Goal: Use online tool/utility: Utilize a website feature to perform a specific function

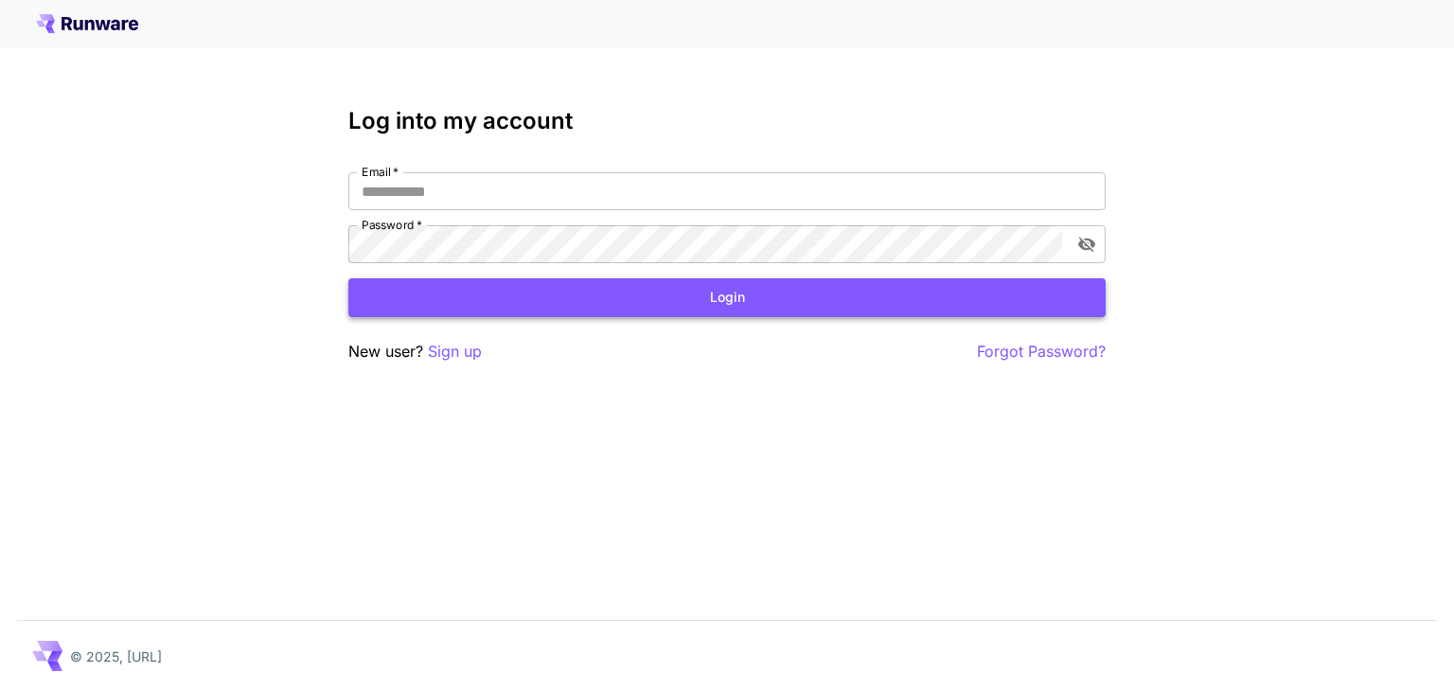
type input "**********"
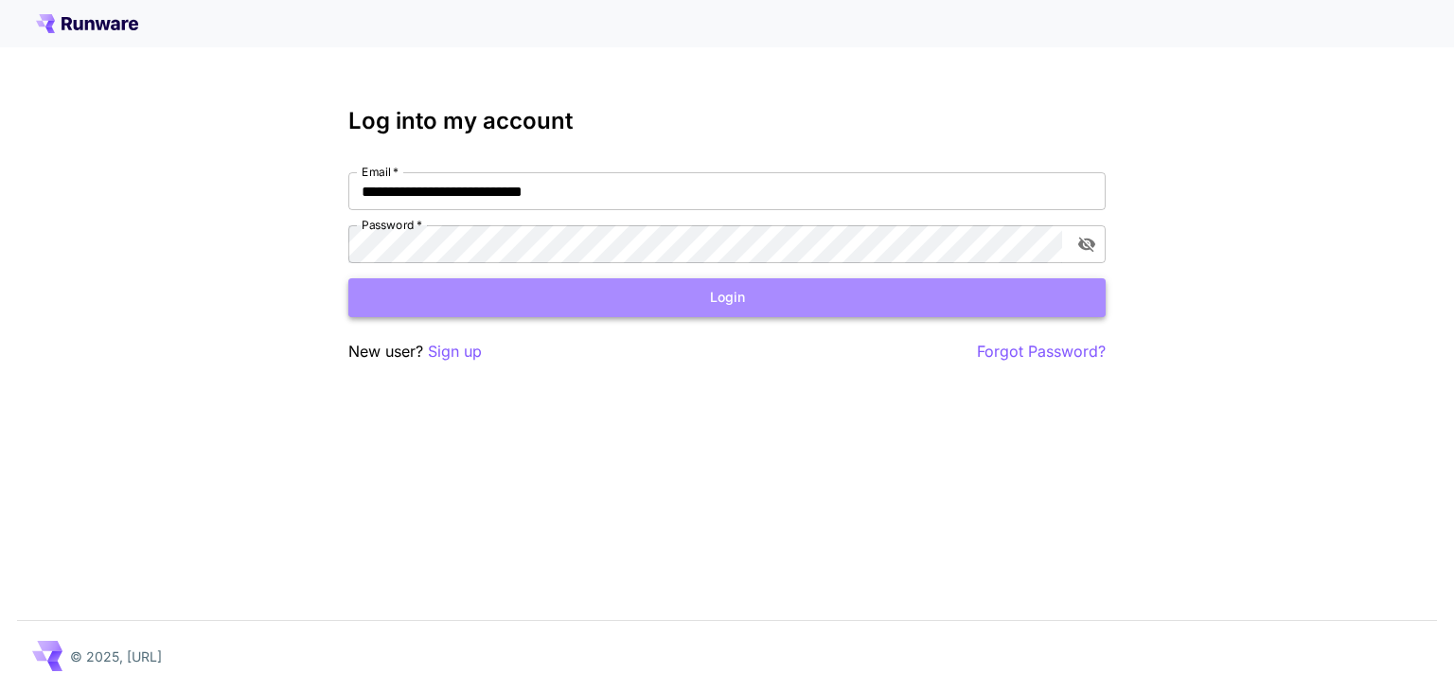
click at [716, 309] on button "Login" at bounding box center [726, 297] width 757 height 39
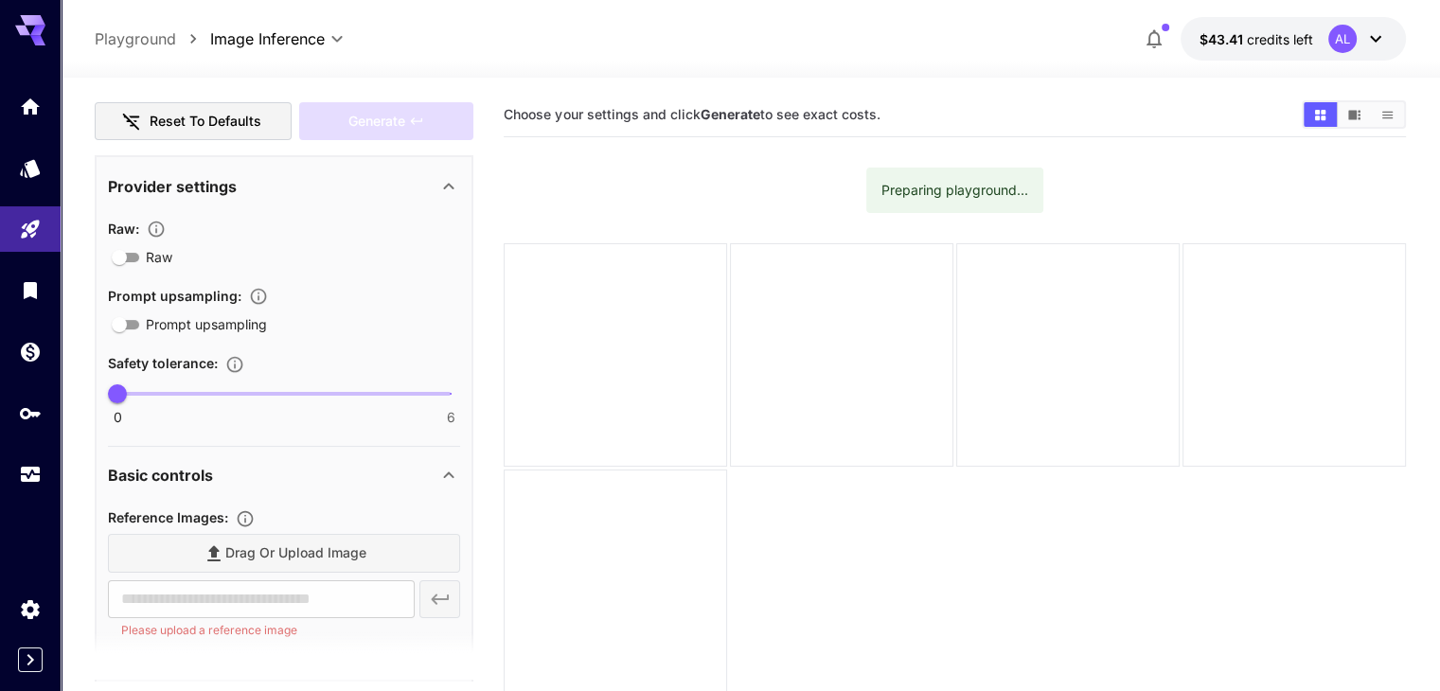
scroll to position [379, 0]
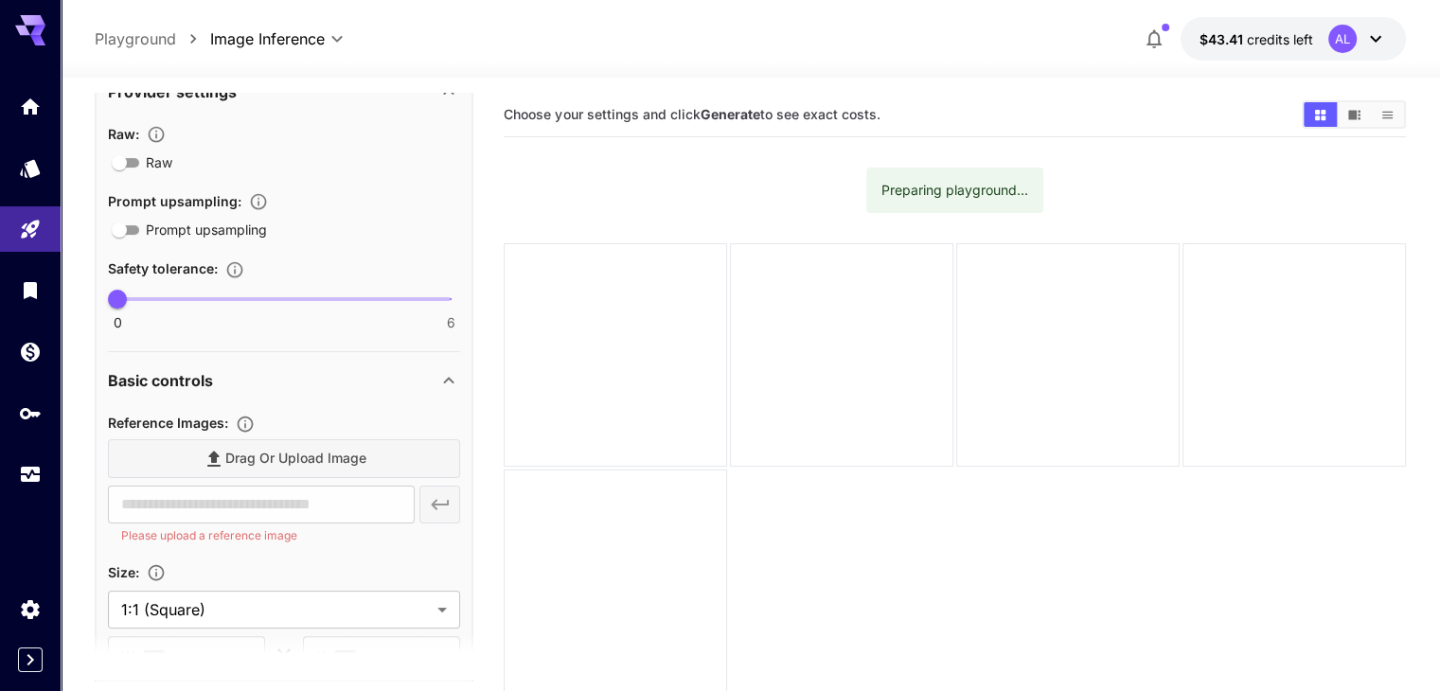
click at [301, 464] on div "Drag or upload image" at bounding box center [284, 458] width 352 height 39
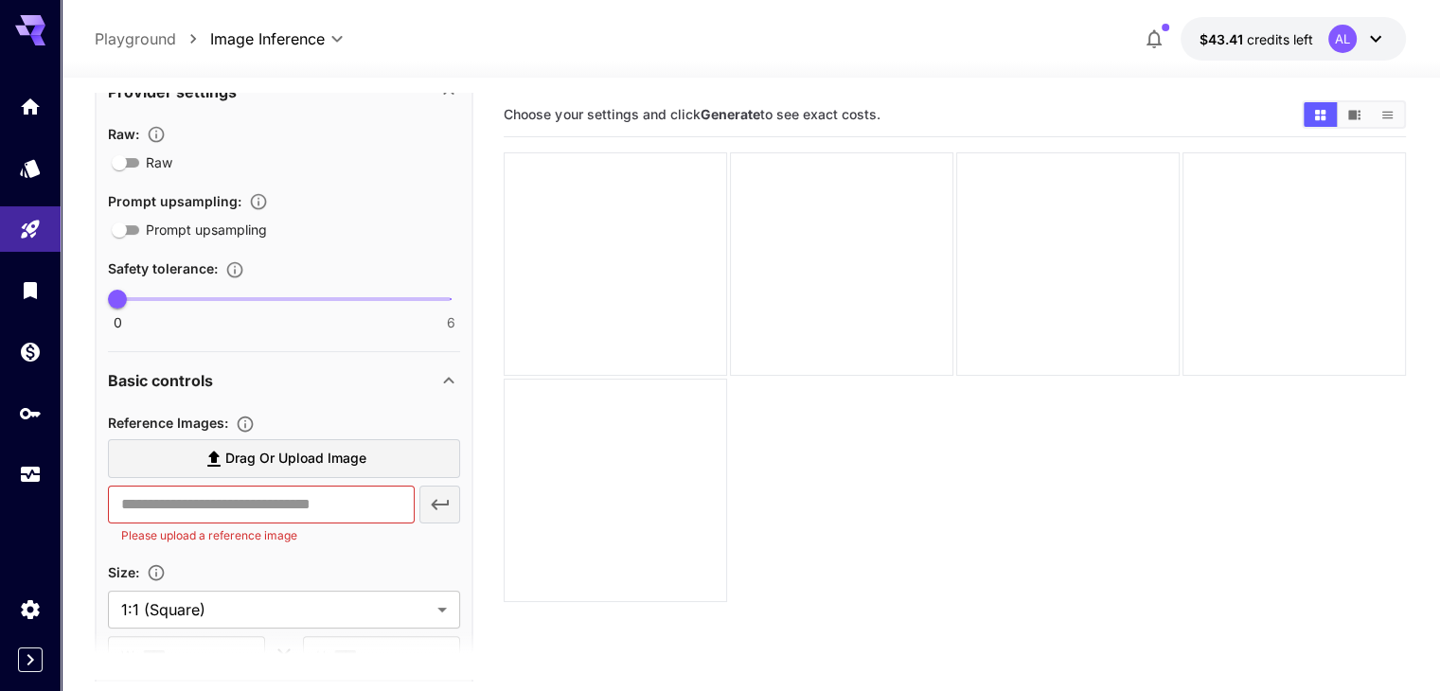
click at [301, 461] on span "Drag or upload image" at bounding box center [295, 459] width 141 height 24
click at [0, 0] on input "Drag or upload image" at bounding box center [0, 0] width 0 height 0
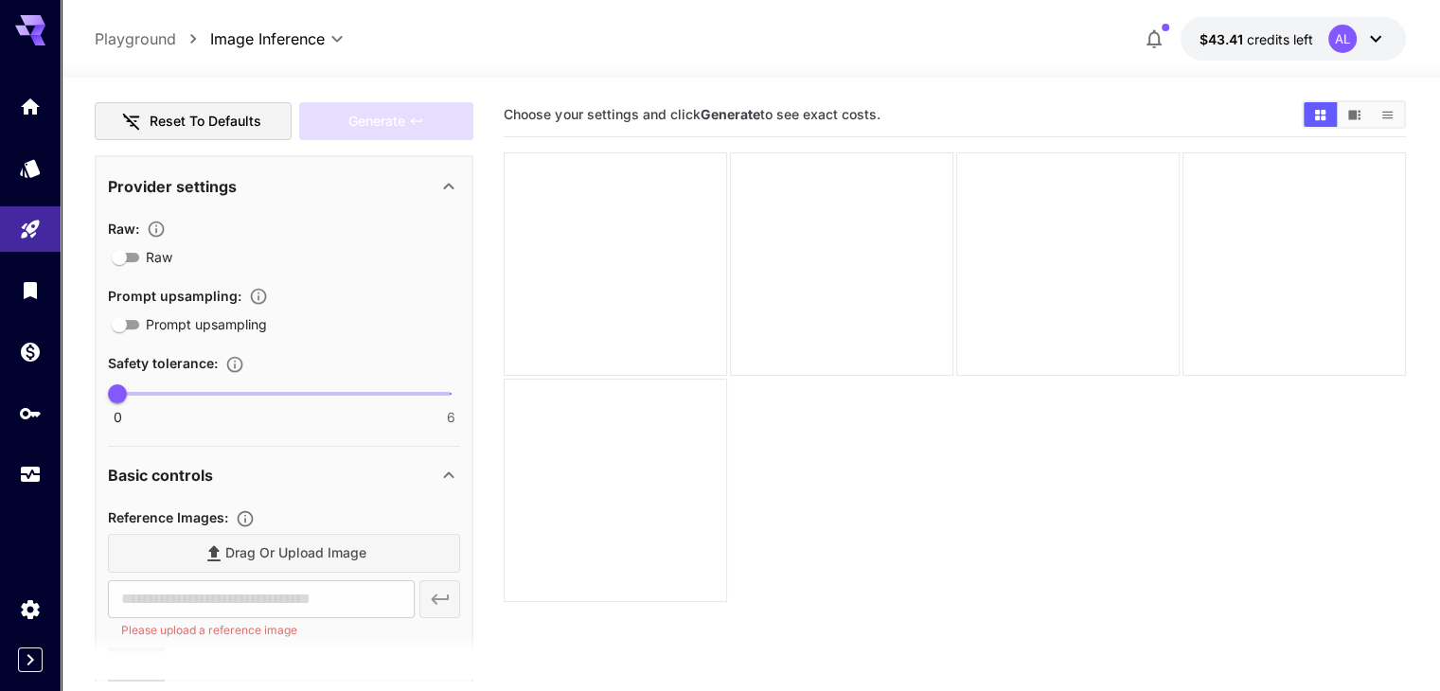
type input "**********"
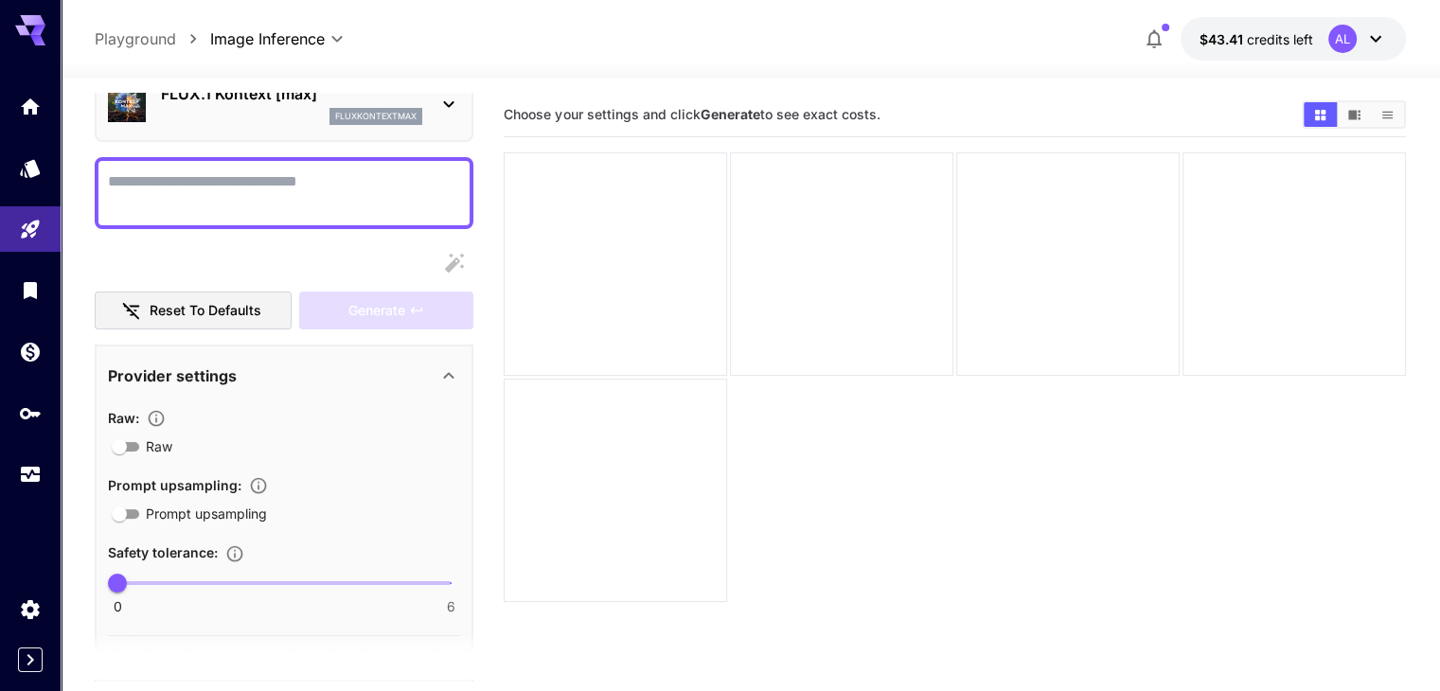
scroll to position [0, 0]
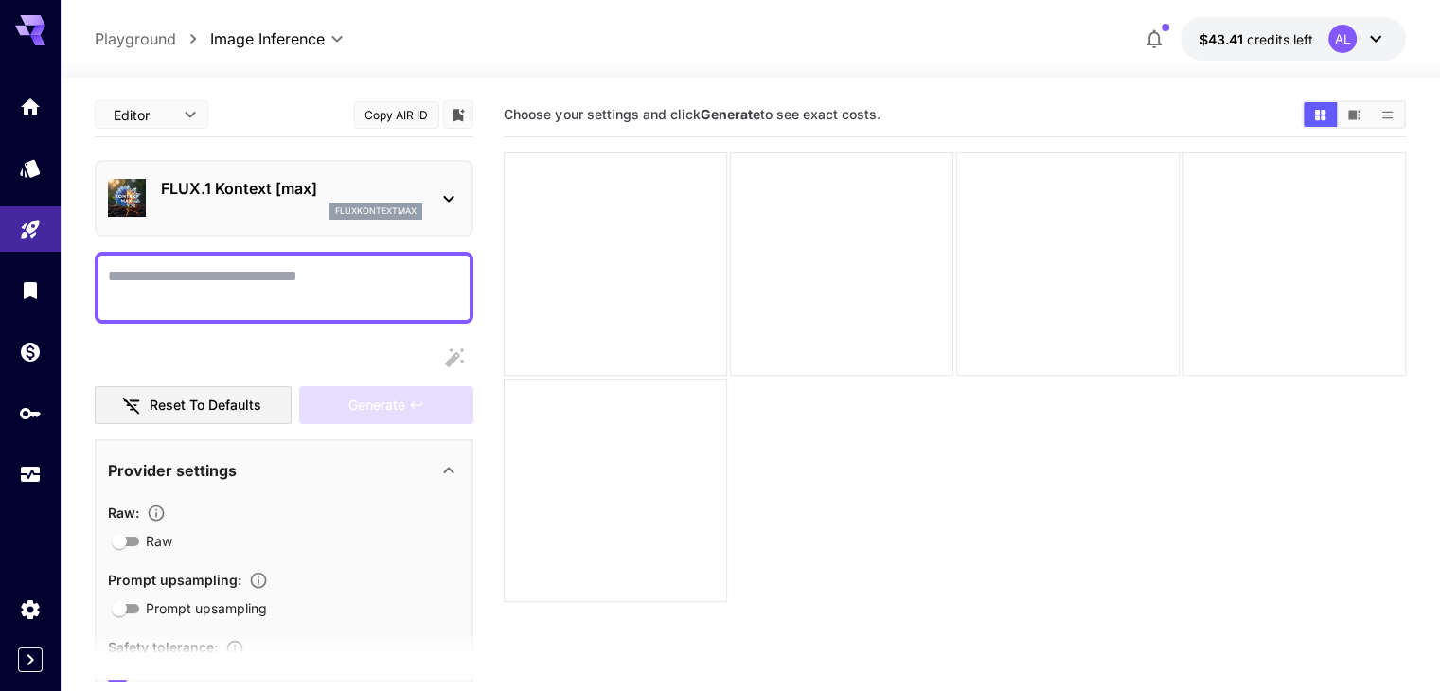
click at [325, 274] on textarea "Raw" at bounding box center [284, 287] width 352 height 45
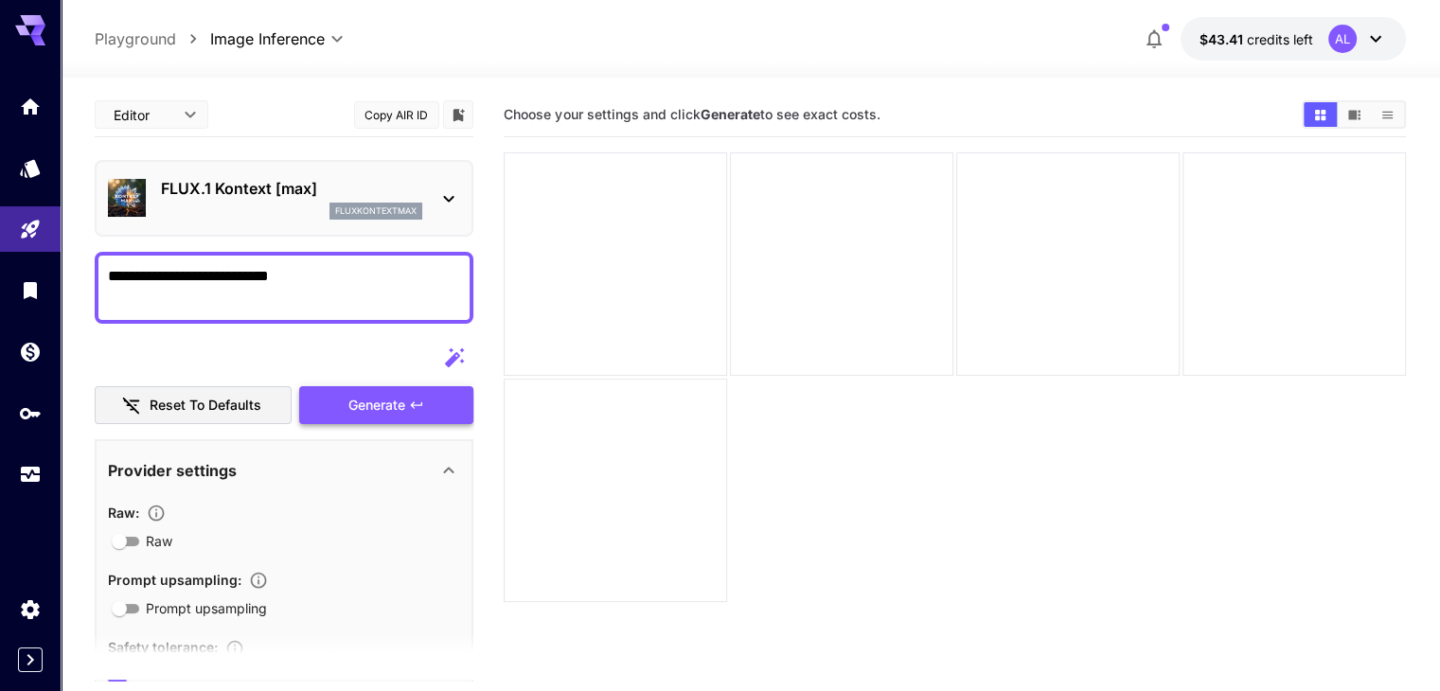
click at [365, 402] on span "Generate" at bounding box center [376, 406] width 57 height 24
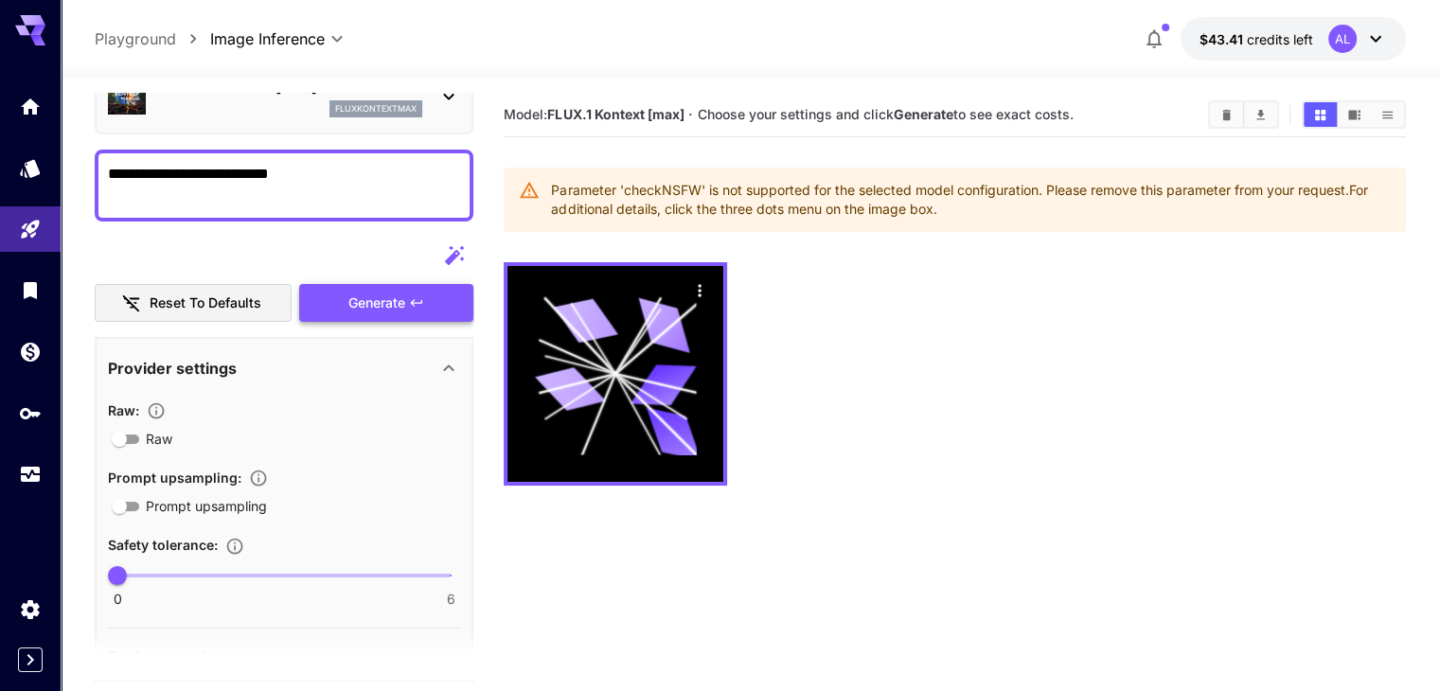
scroll to position [95, 0]
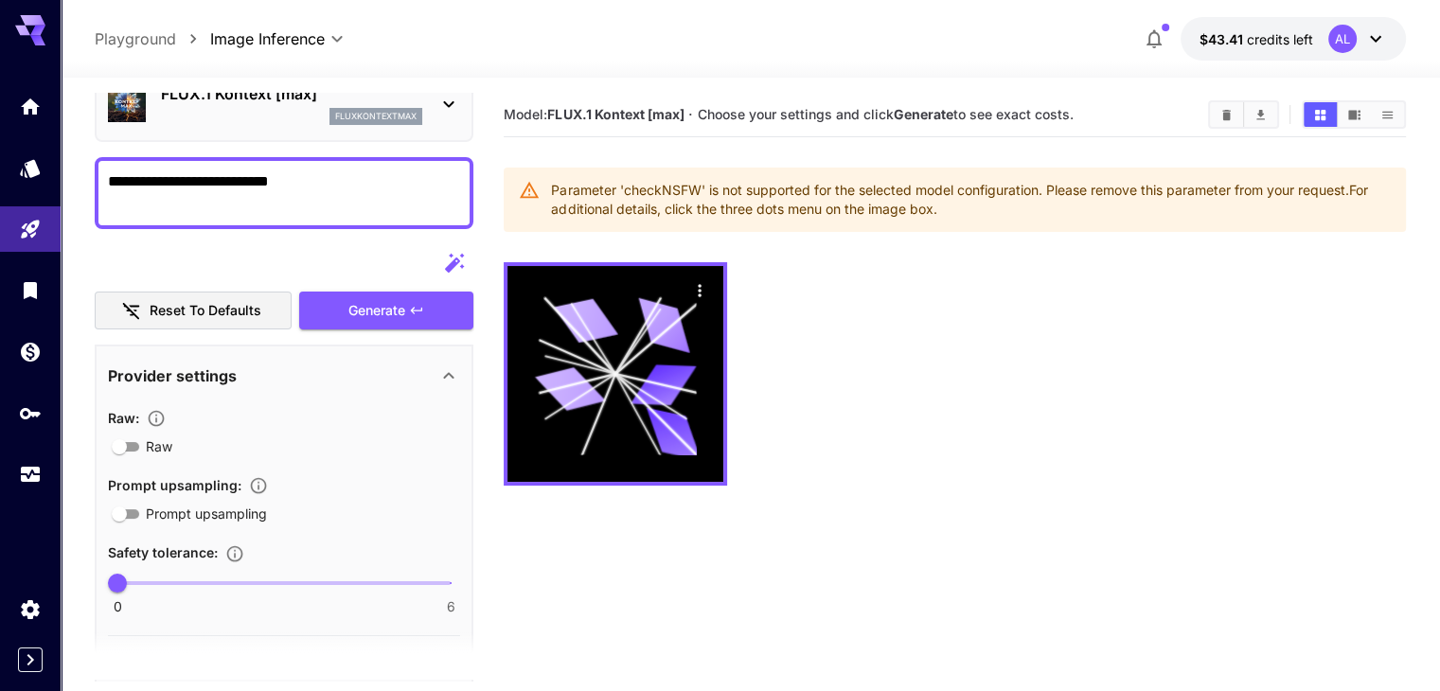
click at [329, 190] on textarea "**********" at bounding box center [284, 192] width 352 height 45
click at [316, 195] on textarea "**********" at bounding box center [284, 192] width 352 height 45
drag, startPoint x: 295, startPoint y: 179, endPoint x: 327, endPoint y: 180, distance: 31.3
click at [327, 180] on textarea "**********" at bounding box center [284, 192] width 352 height 45
click at [311, 176] on textarea "**********" at bounding box center [284, 192] width 352 height 45
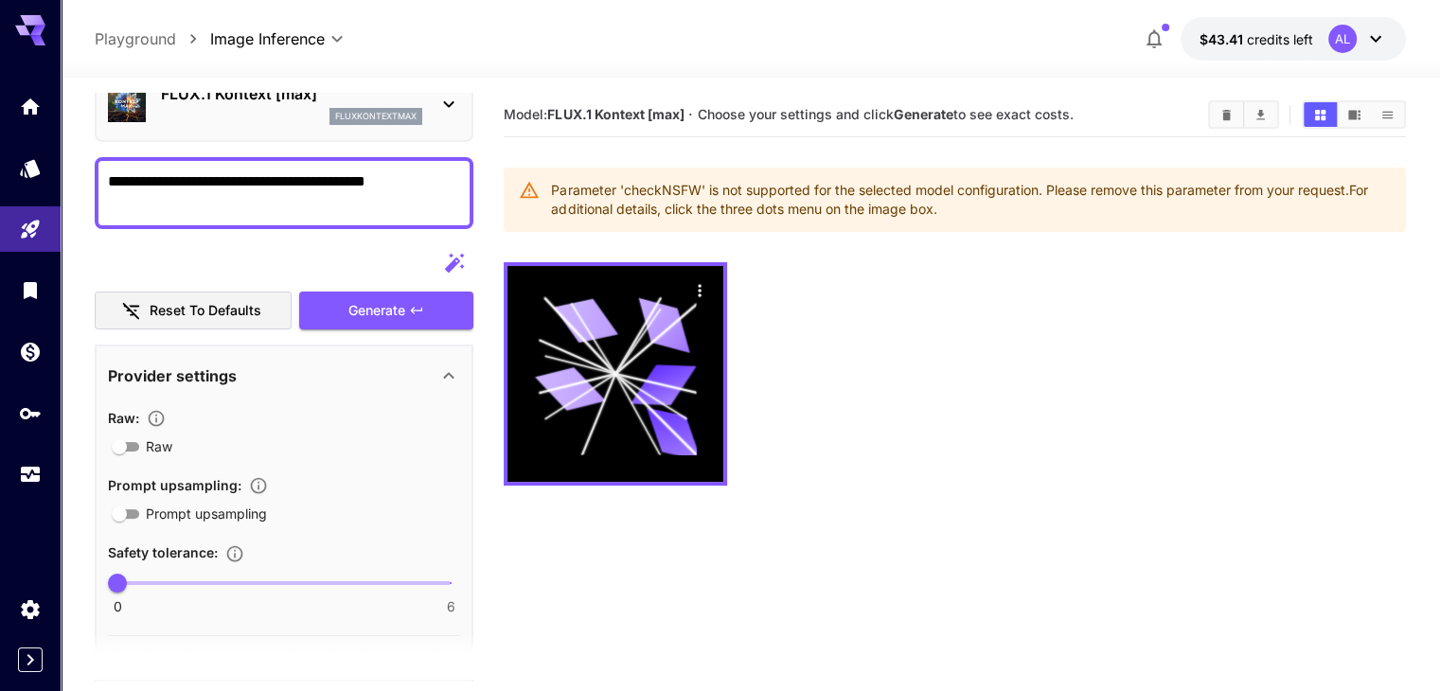
drag, startPoint x: 299, startPoint y: 176, endPoint x: 424, endPoint y: 177, distance: 125.0
click at [424, 177] on textarea "**********" at bounding box center [284, 192] width 352 height 45
type textarea "**********"
click at [363, 304] on span "Generate" at bounding box center [376, 311] width 57 height 24
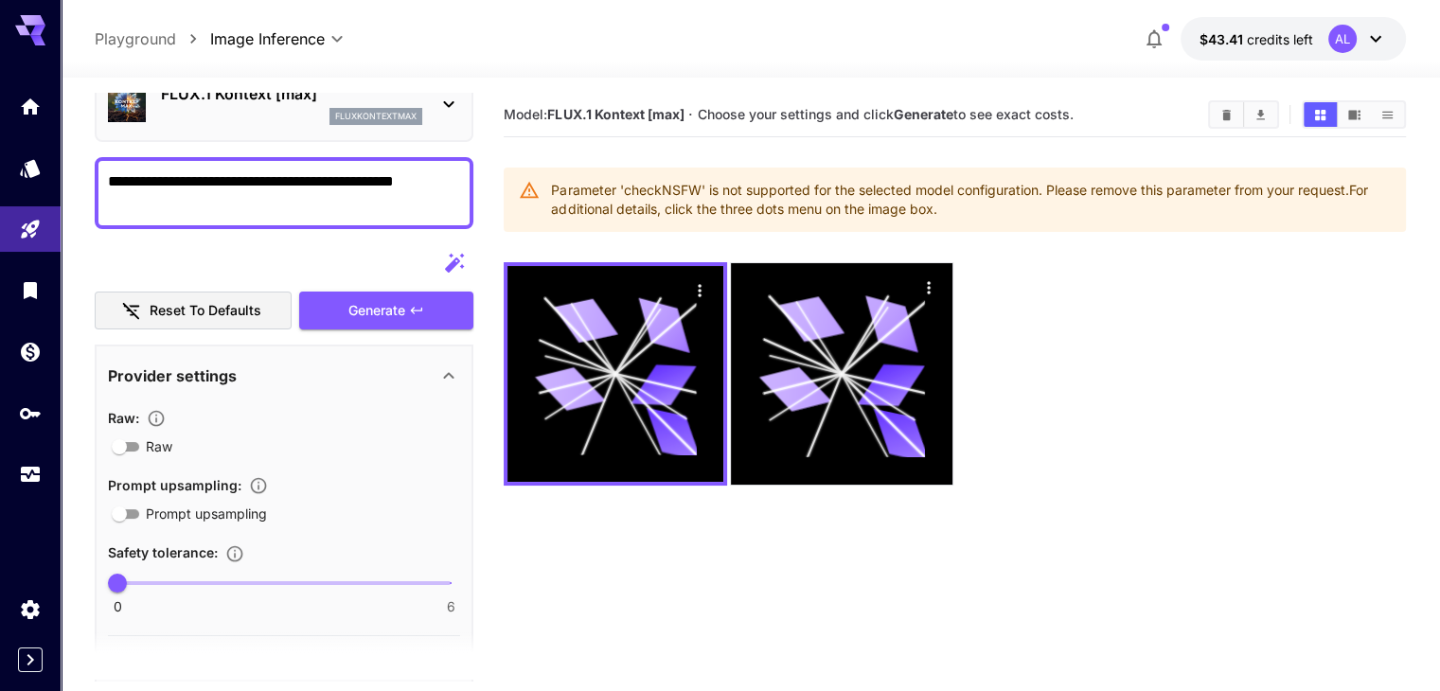
drag, startPoint x: 547, startPoint y: 190, endPoint x: 959, endPoint y: 203, distance: 412.0
click at [959, 203] on div "Parameter 'checkNSFW' is not supported for the selected model configuration. Pl…" at bounding box center [954, 200] width 901 height 64
copy div "Parameter 'checkNSFW' is not supported for the selected model configuration. Pl…"
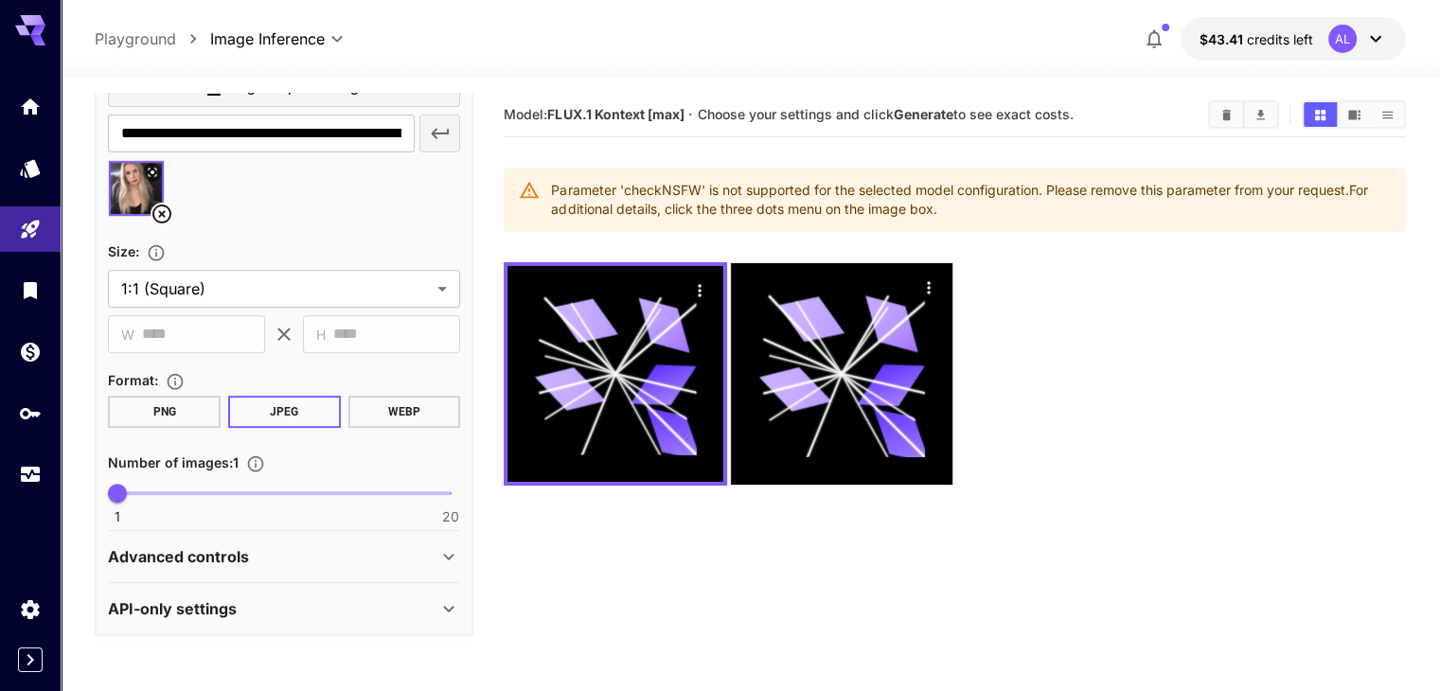
scroll to position [750, 0]
click at [433, 602] on div "API-only settings" at bounding box center [272, 608] width 329 height 23
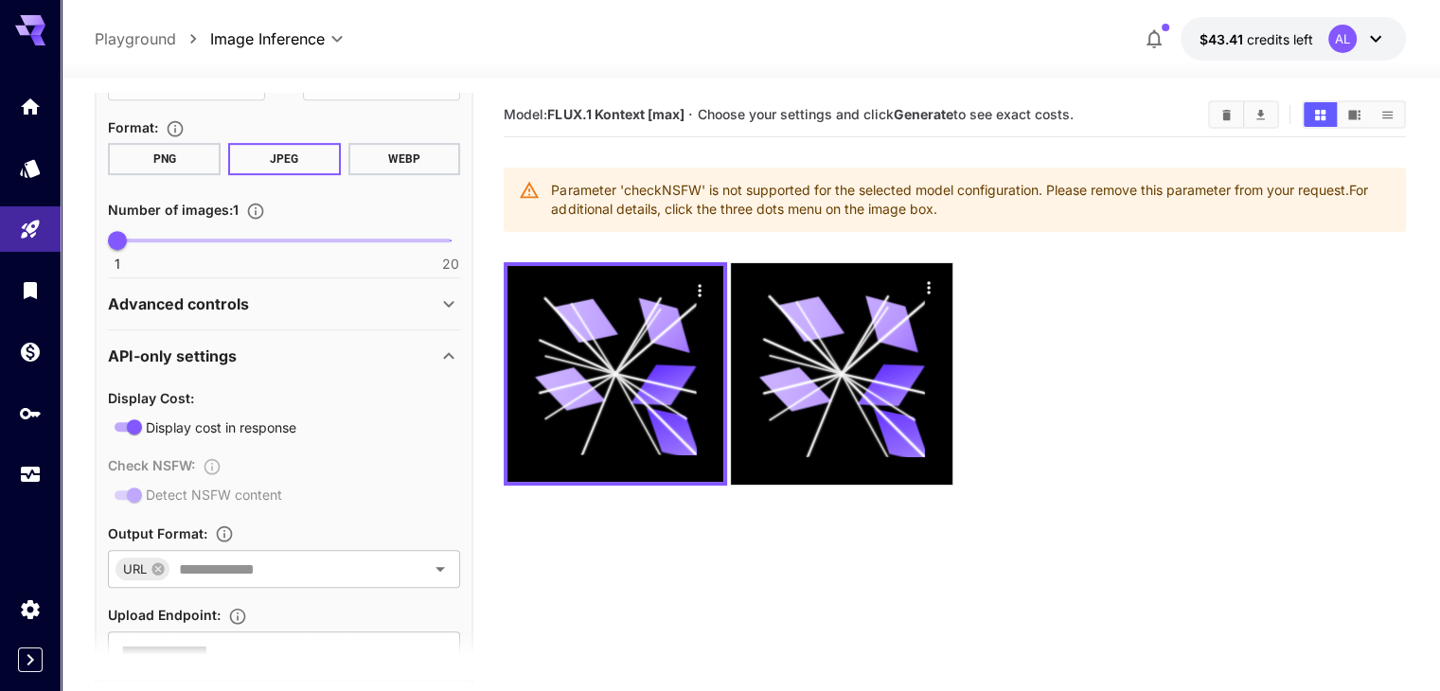
scroll to position [1034, 0]
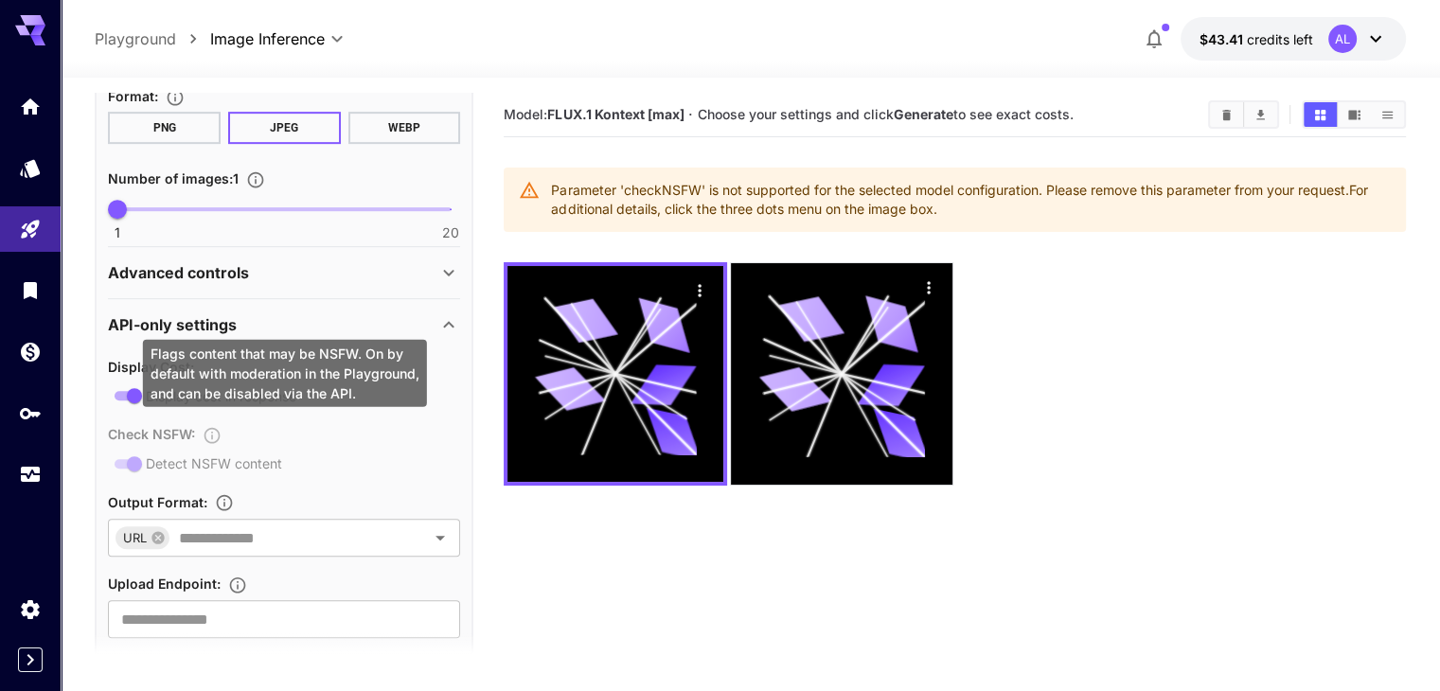
click at [156, 452] on div "Check NSFW : Detect NSFW content" at bounding box center [284, 448] width 352 height 52
drag, startPoint x: 129, startPoint y: 471, endPoint x: 182, endPoint y: 398, distance: 90.9
click at [129, 471] on div "Check NSFW : Detect NSFW content" at bounding box center [284, 448] width 352 height 52
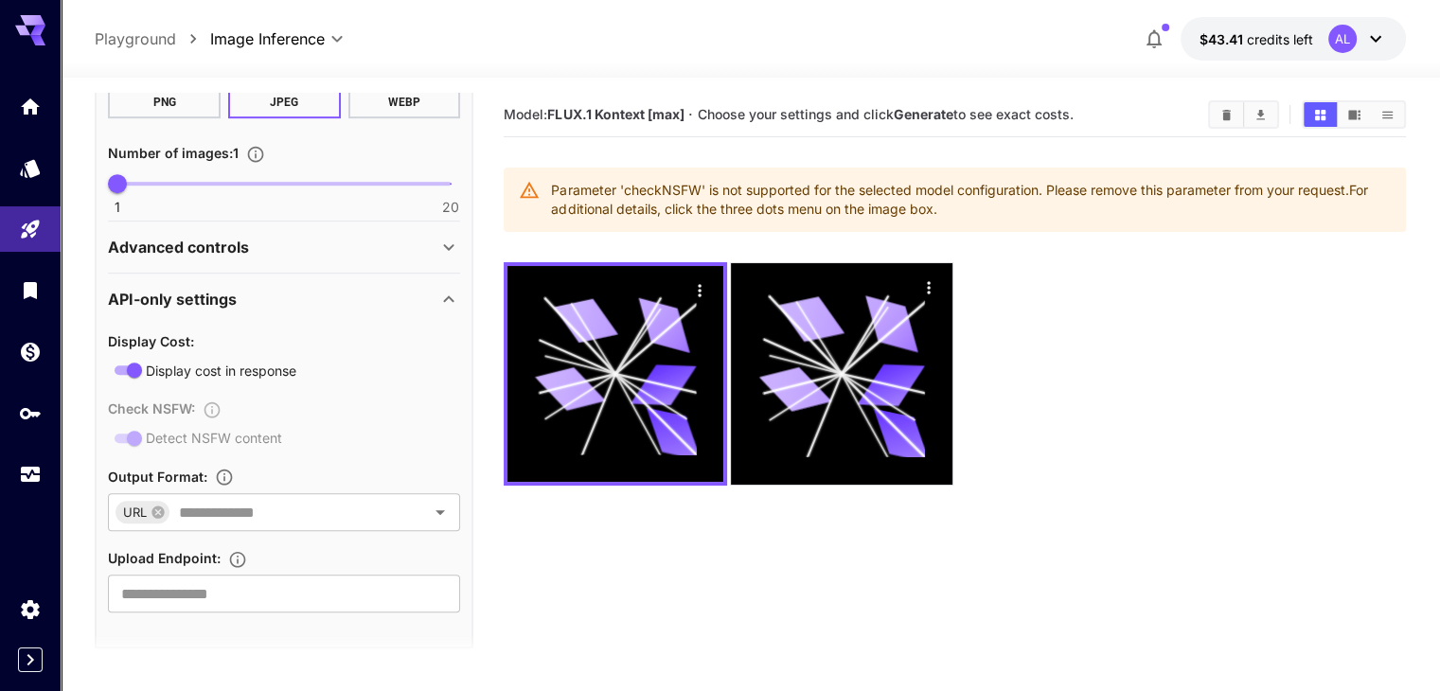
scroll to position [1072, 0]
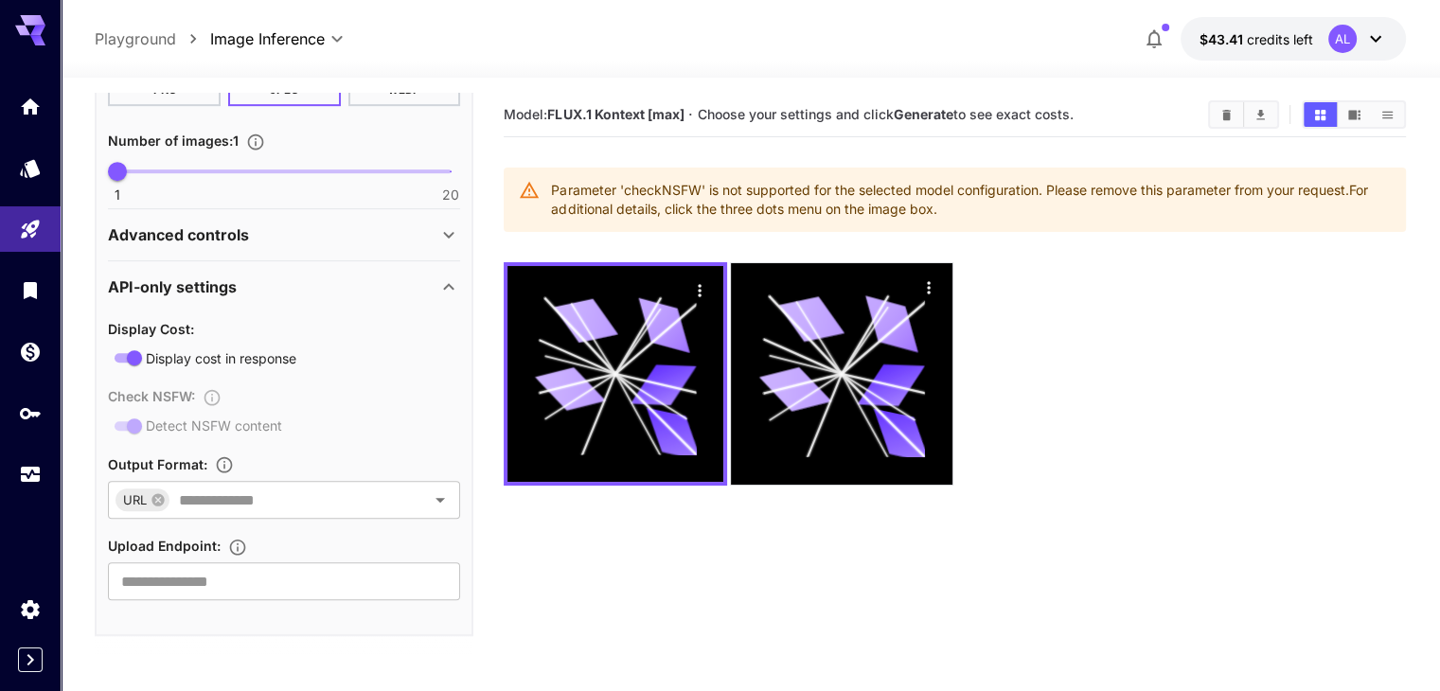
click at [424, 240] on div "Advanced controls" at bounding box center [272, 234] width 329 height 23
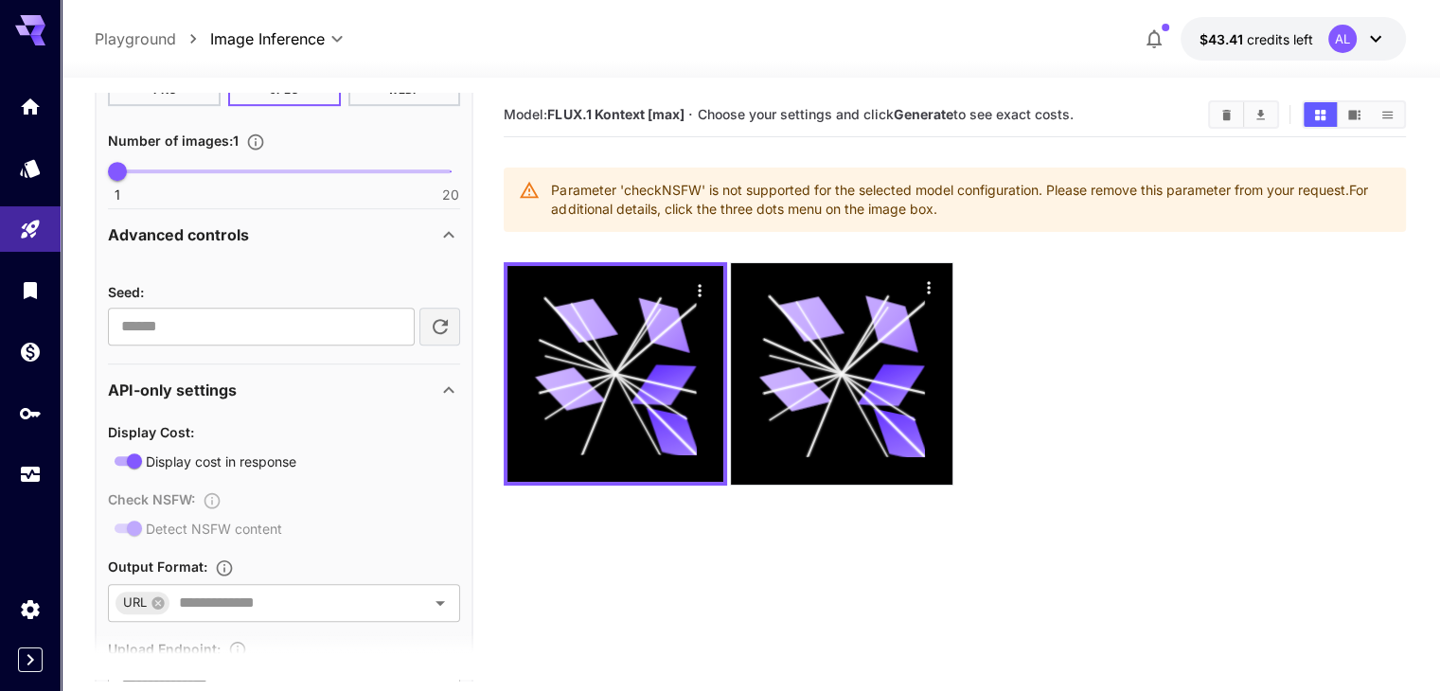
click at [424, 240] on div "Advanced controls" at bounding box center [272, 234] width 329 height 23
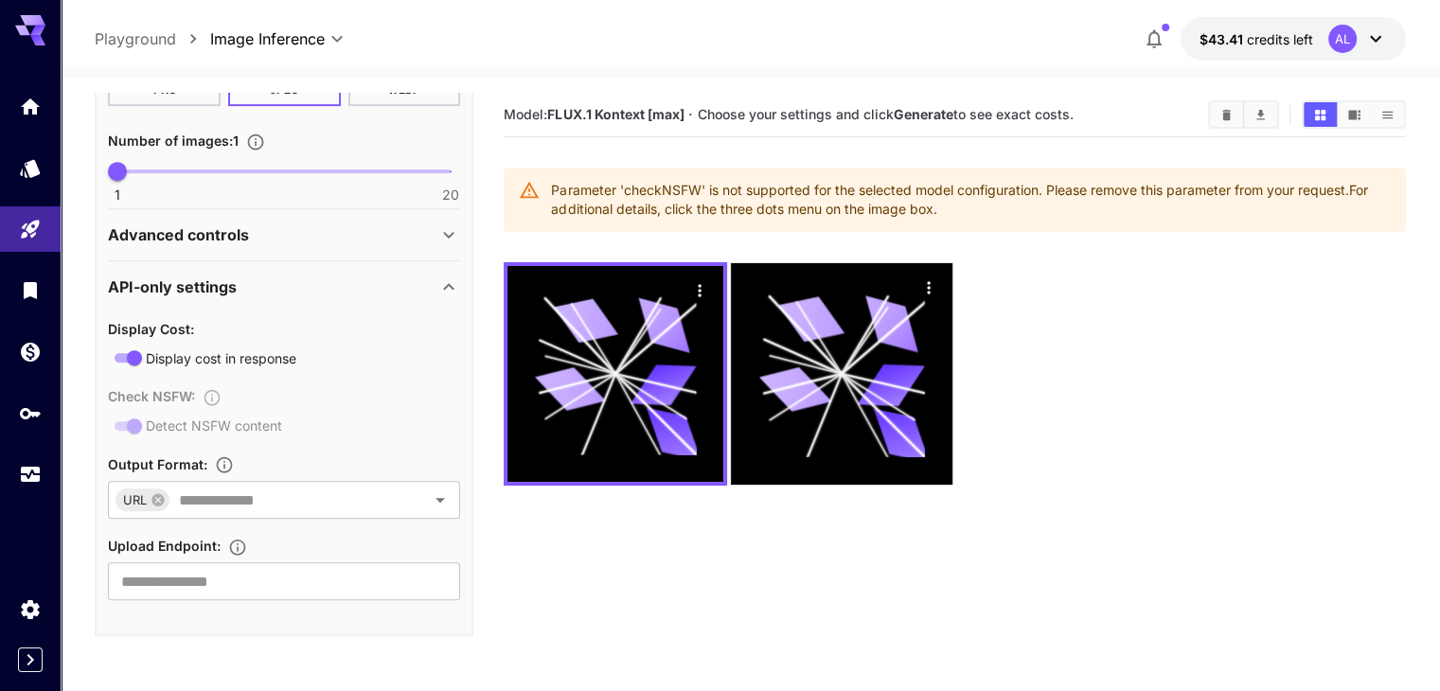
click at [250, 353] on span "Display cost in response" at bounding box center [221, 358] width 151 height 20
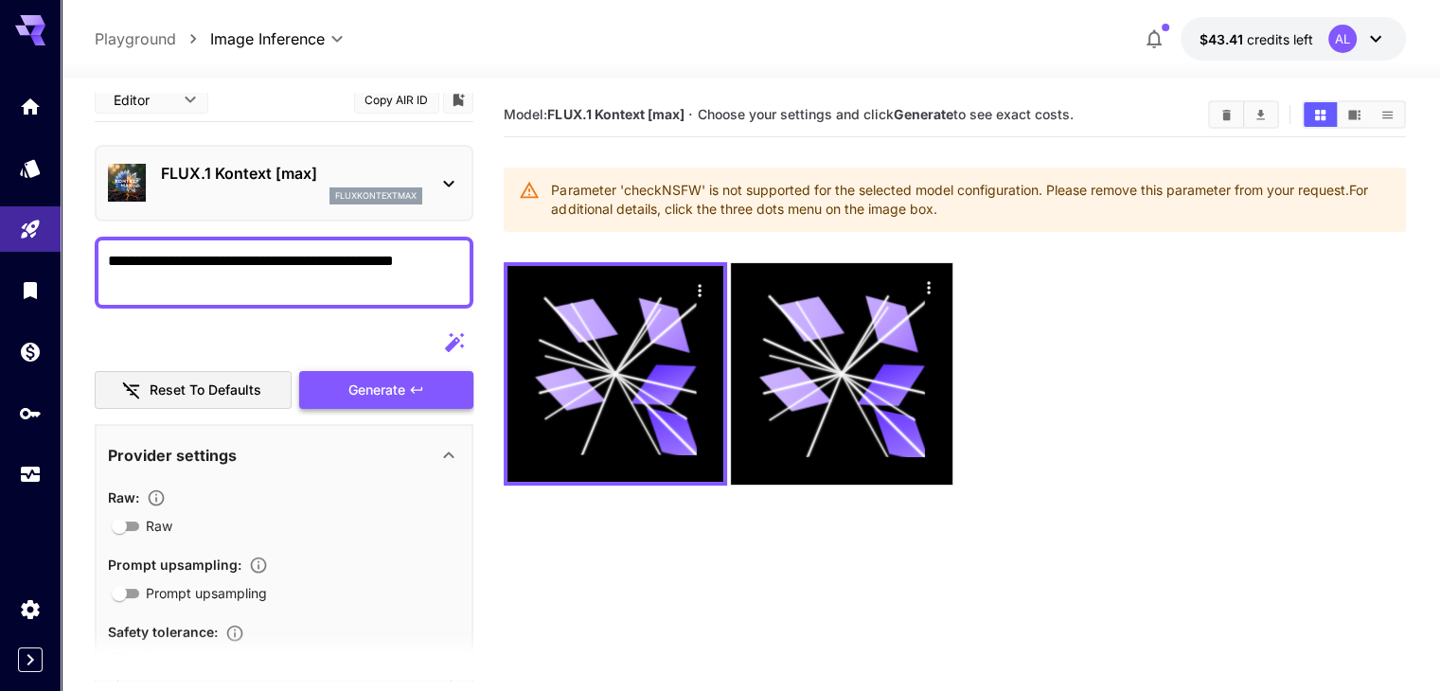
scroll to position [0, 0]
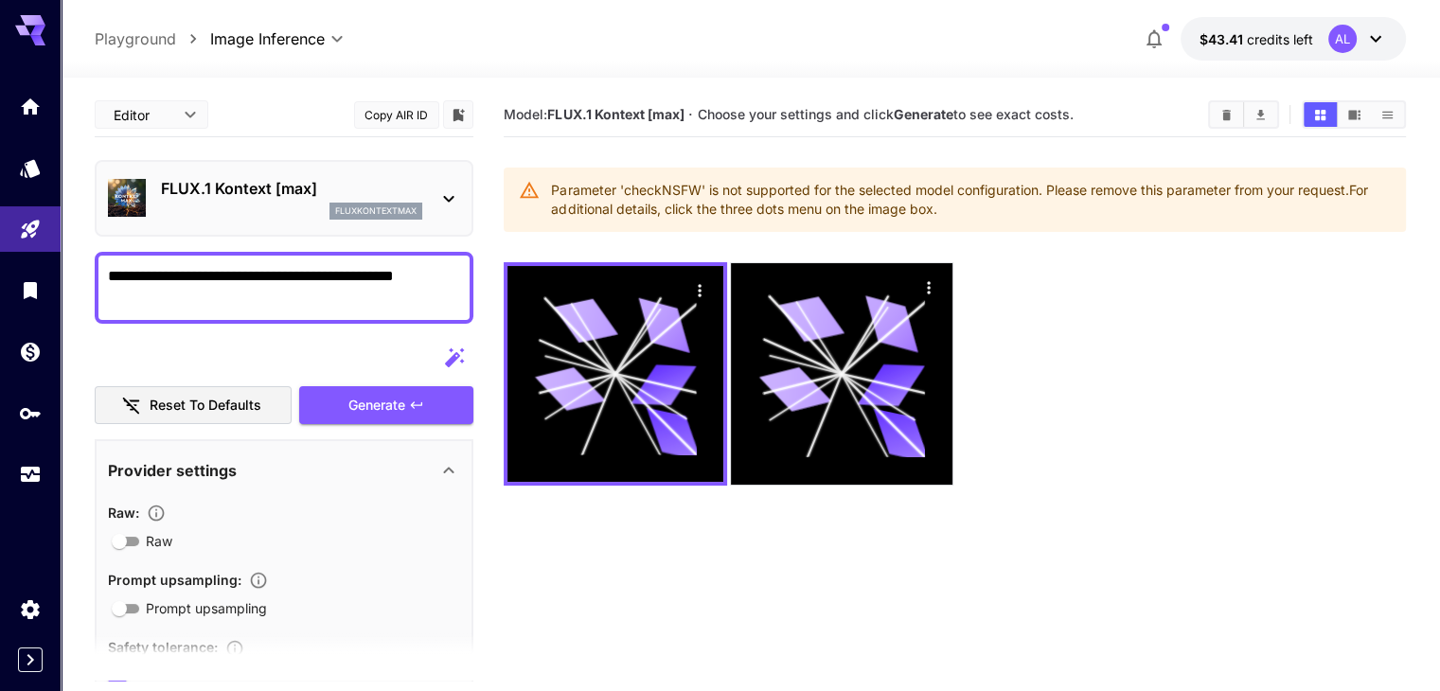
drag, startPoint x: 442, startPoint y: 282, endPoint x: 98, endPoint y: 285, distance: 343.7
click at [98, 285] on div "**********" at bounding box center [284, 288] width 379 height 72
type textarea "**********"
click at [396, 406] on span "Generate" at bounding box center [376, 406] width 57 height 24
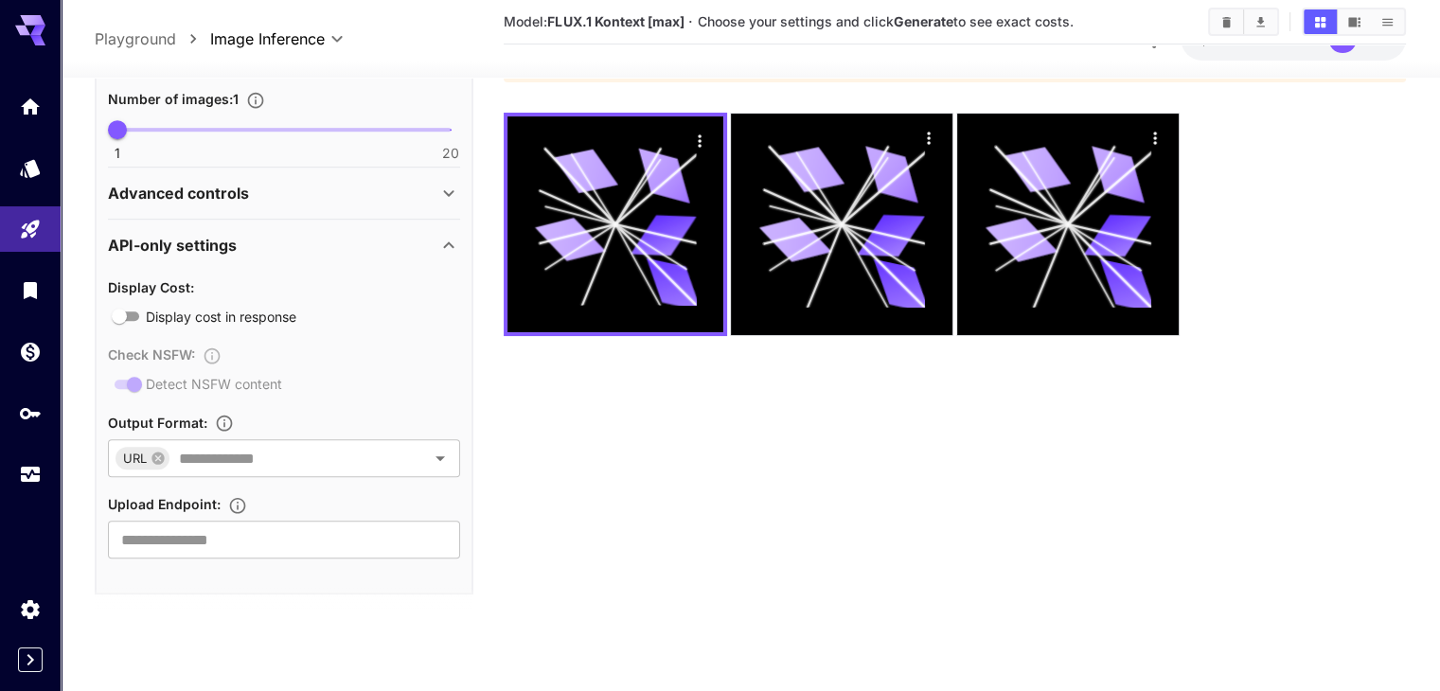
scroll to position [1072, 0]
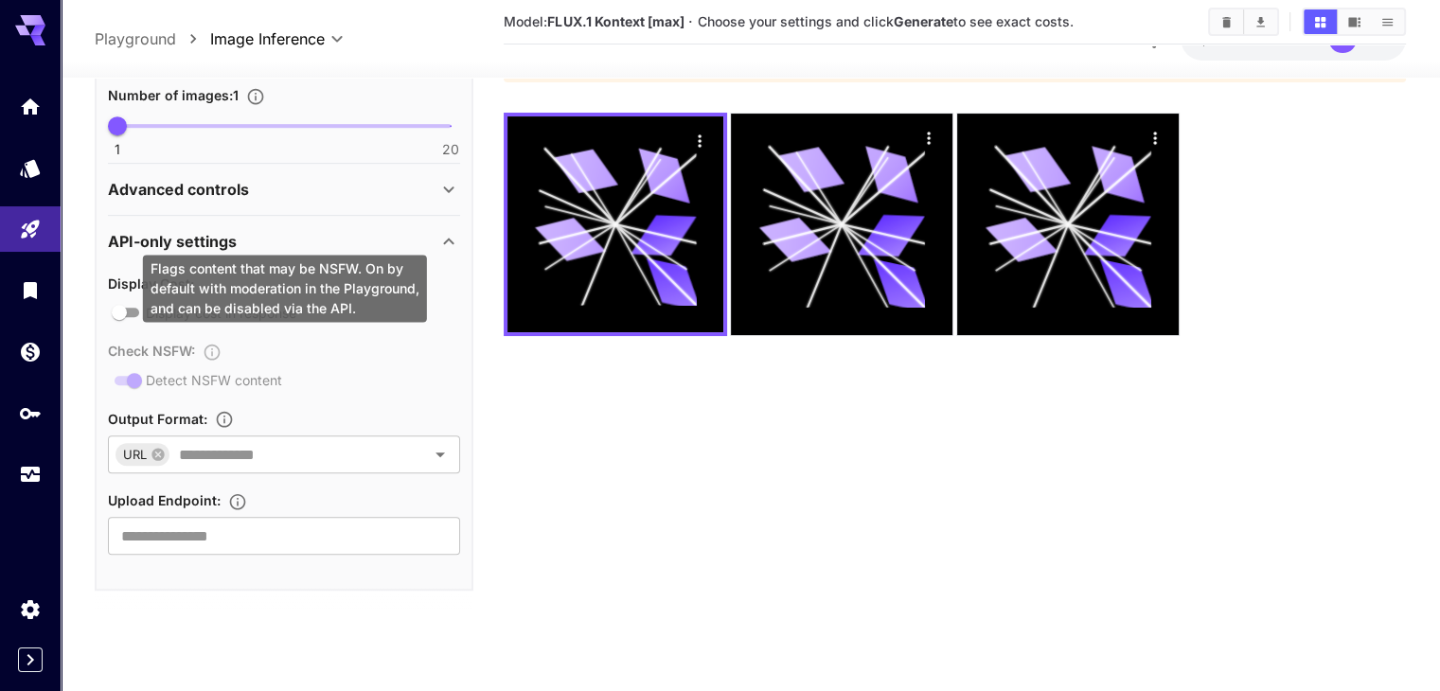
click at [132, 377] on div "Check NSFW : Detect NSFW content" at bounding box center [284, 365] width 352 height 52
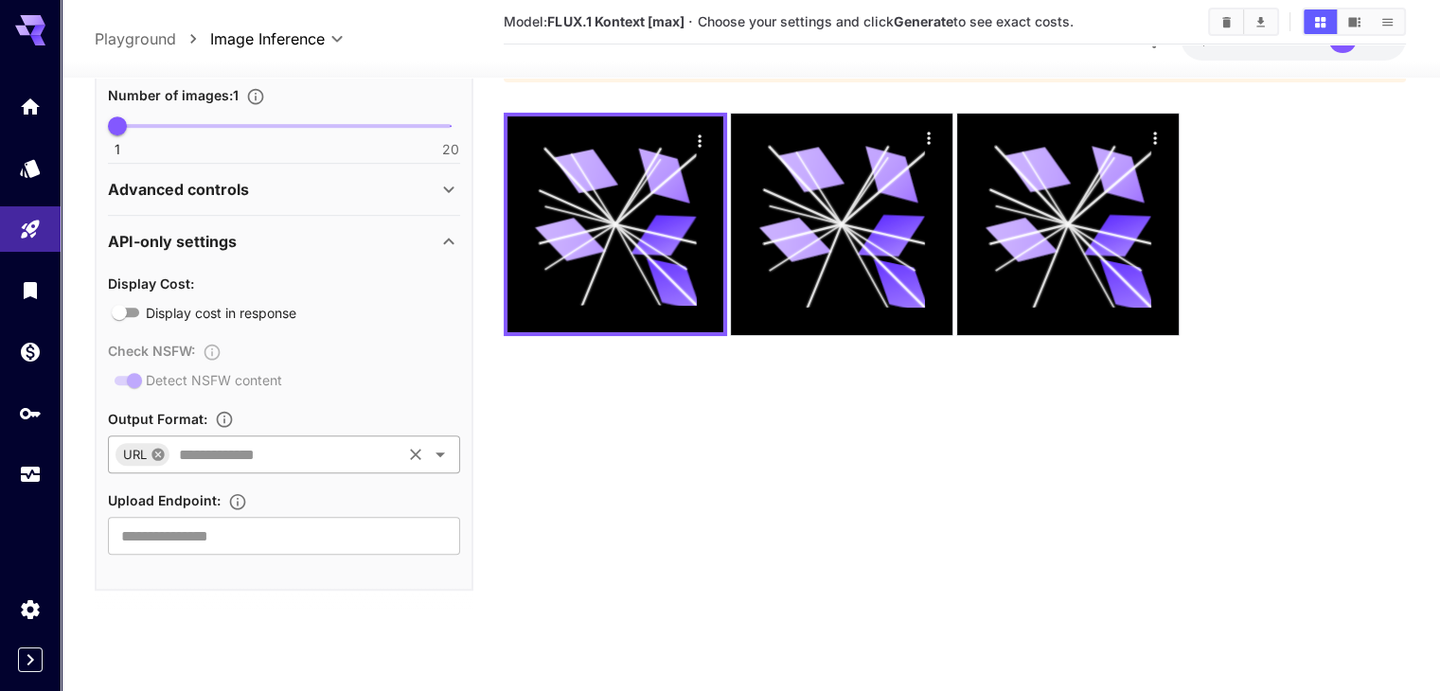
click at [157, 452] on icon at bounding box center [158, 454] width 15 height 15
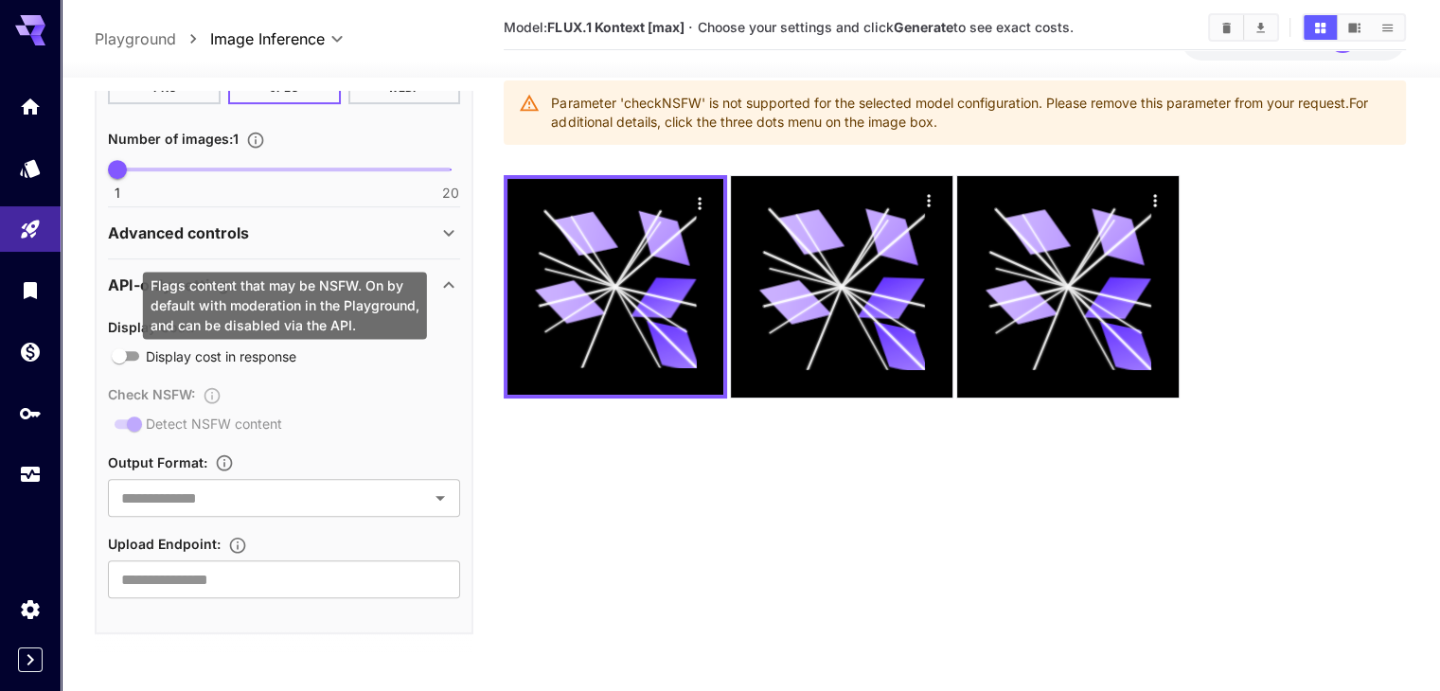
scroll to position [55, 0]
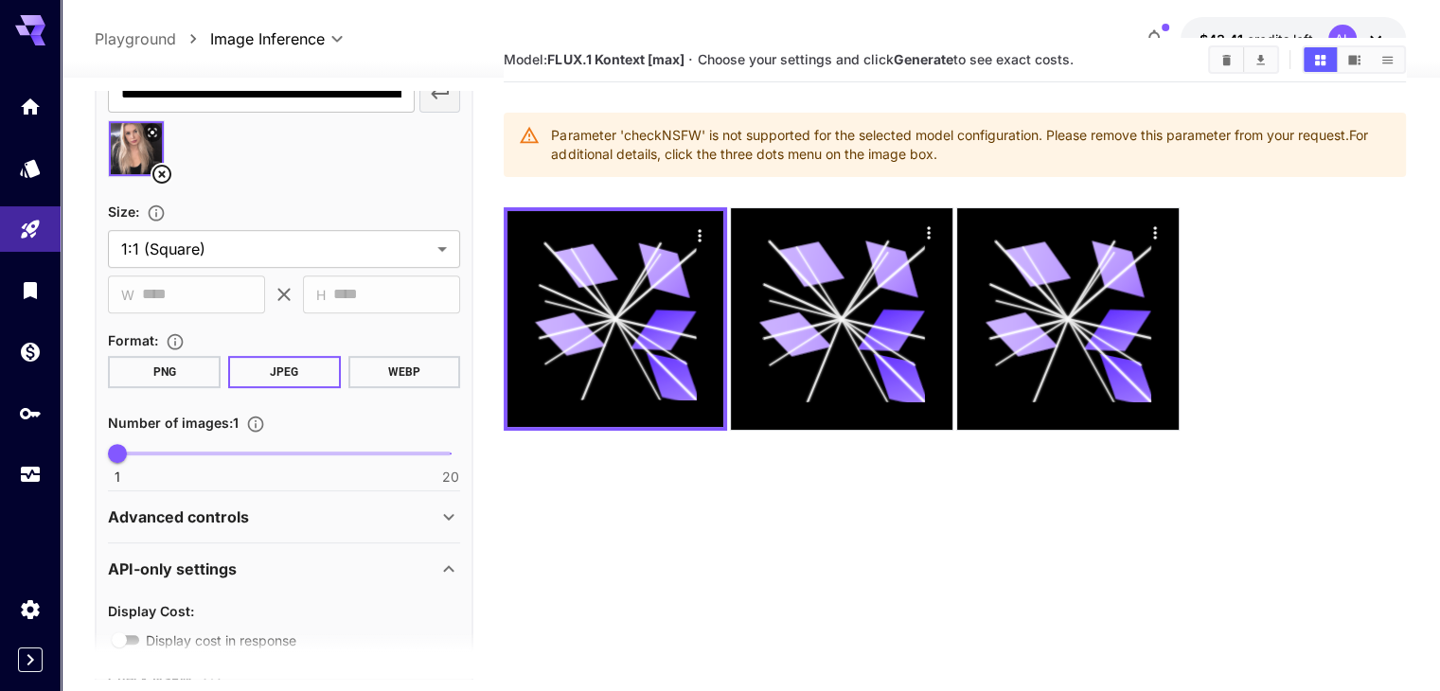
click at [183, 384] on button "PNG" at bounding box center [164, 372] width 113 height 32
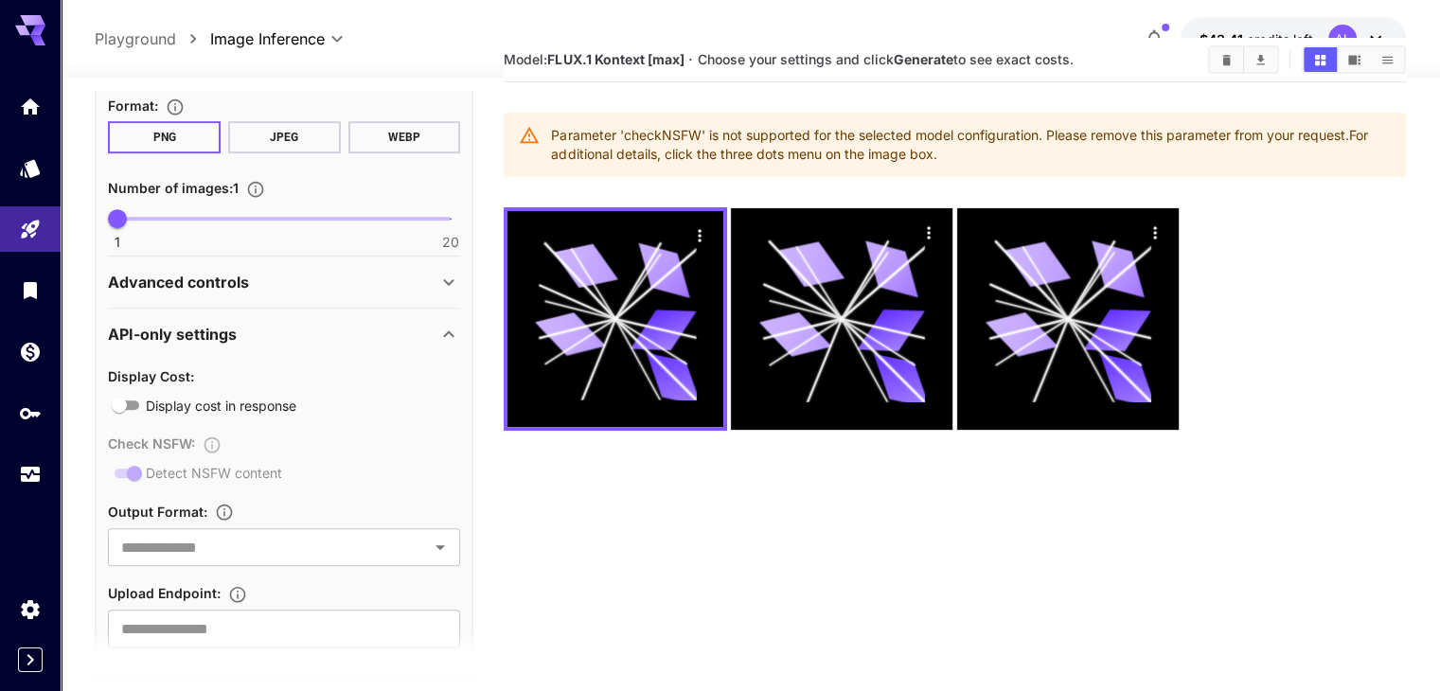
scroll to position [977, 0]
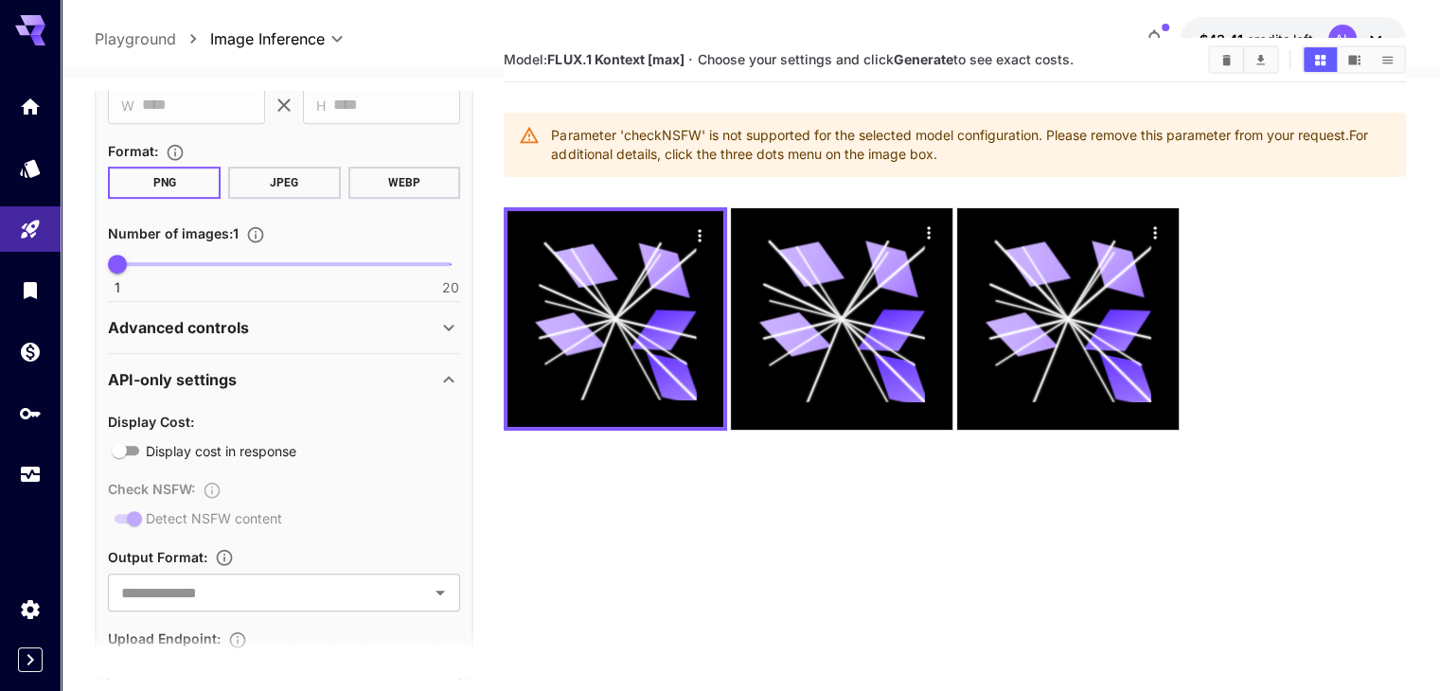
click at [396, 182] on button "WEBP" at bounding box center [404, 183] width 113 height 32
click at [281, 187] on button "JPEG" at bounding box center [284, 183] width 113 height 32
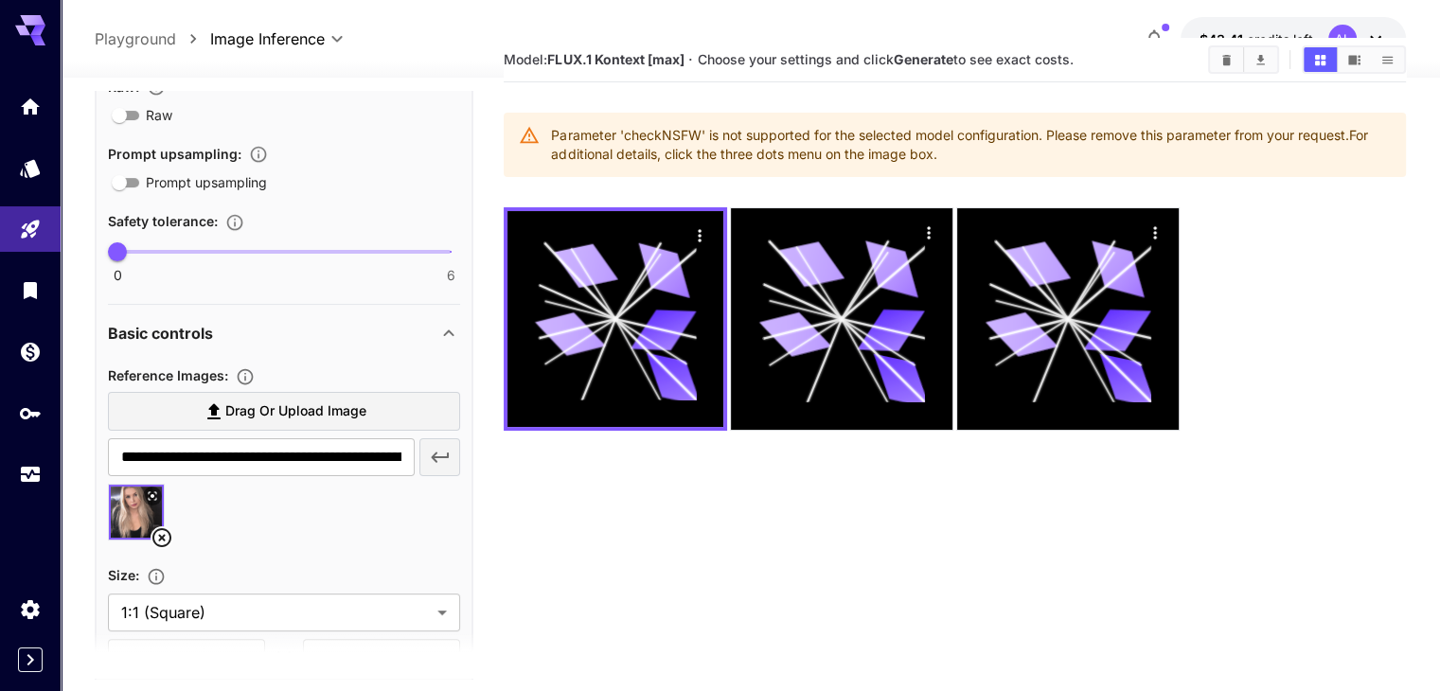
scroll to position [409, 0]
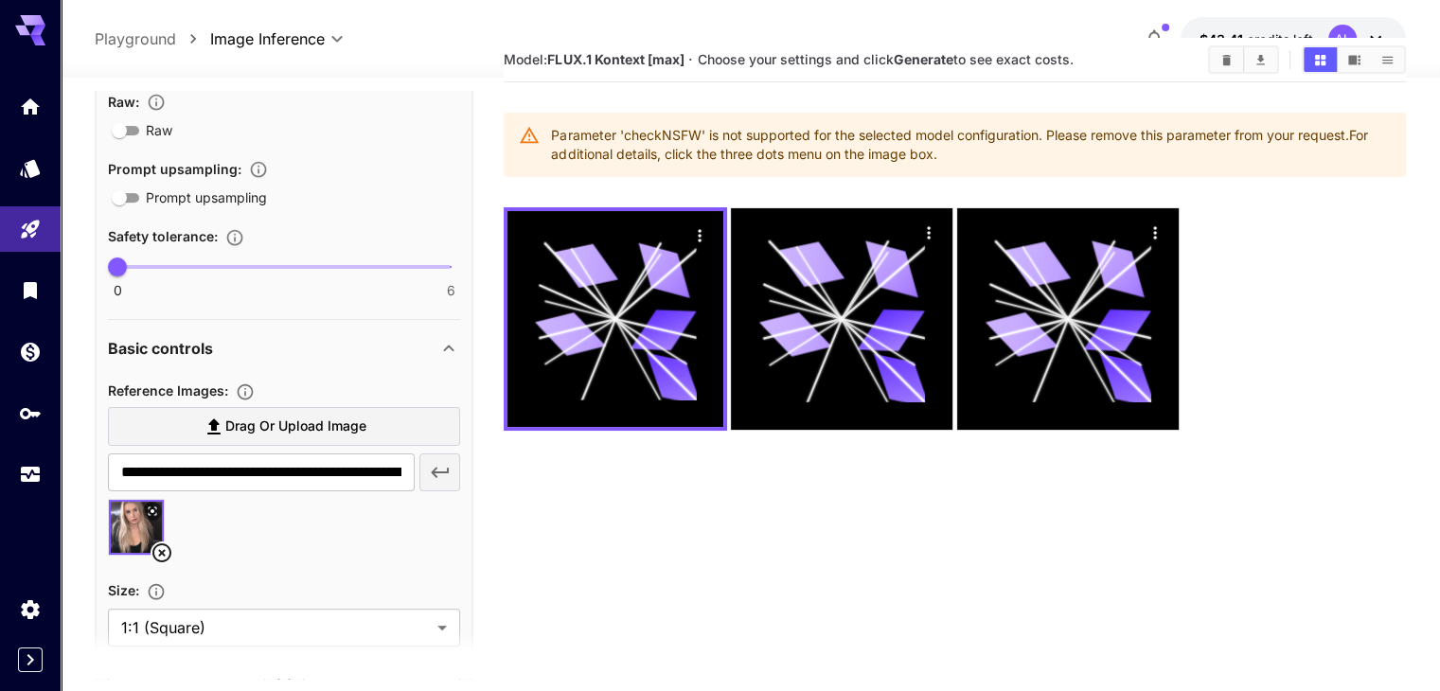
click at [281, 346] on div "Basic controls" at bounding box center [272, 348] width 329 height 23
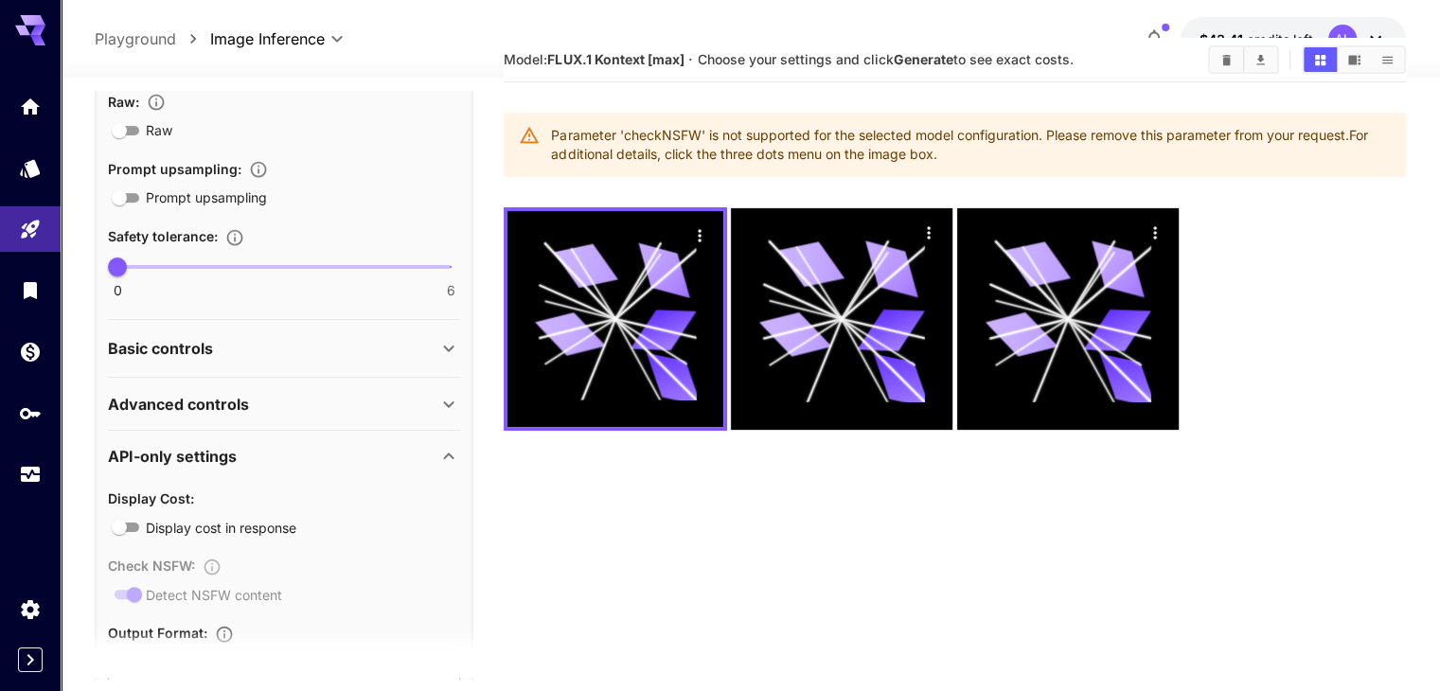
click at [282, 346] on div "Basic controls" at bounding box center [272, 348] width 329 height 23
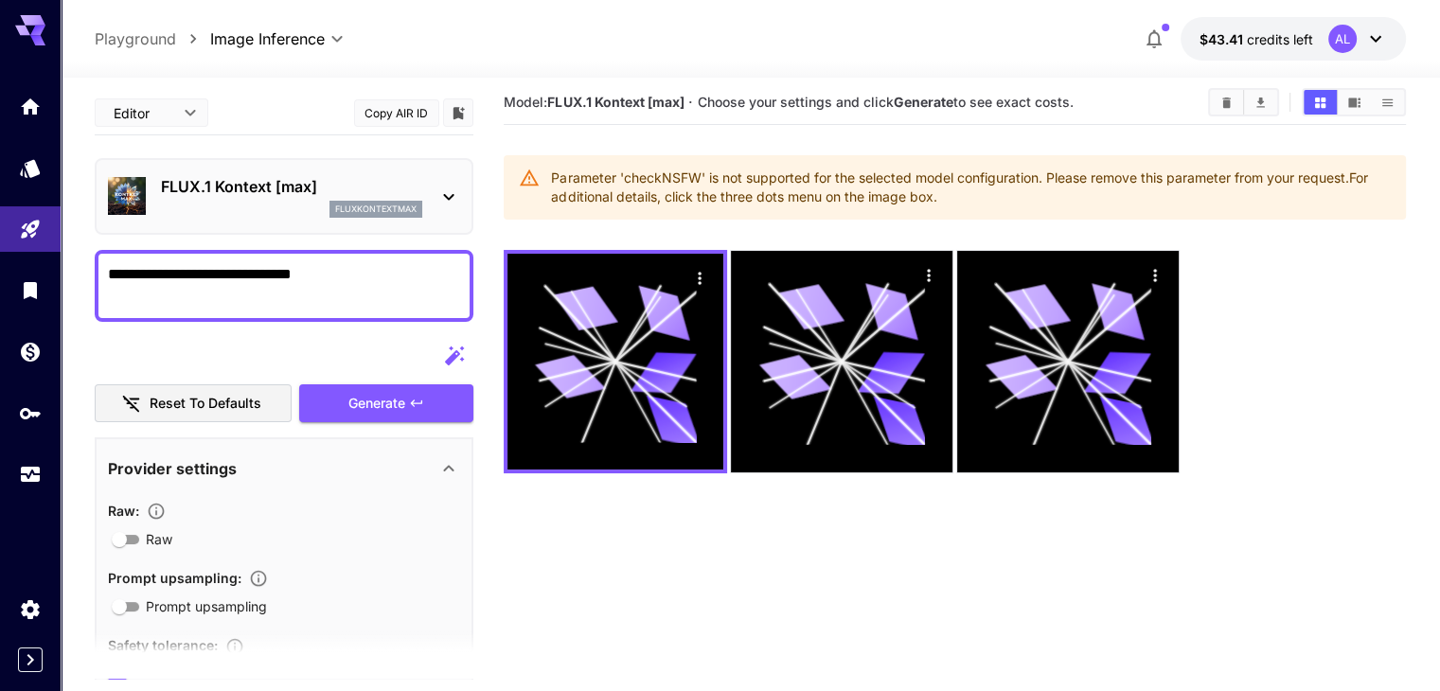
scroll to position [0, 0]
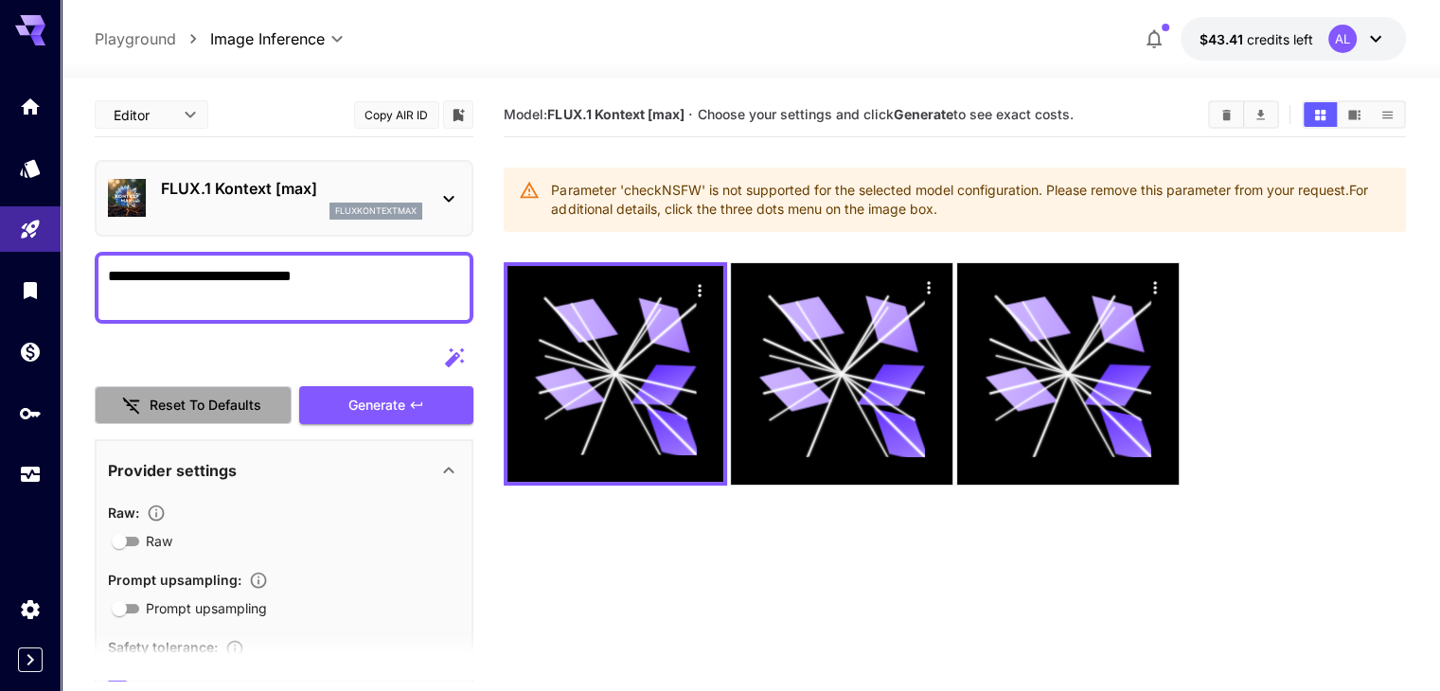
click at [217, 409] on button "Reset to defaults" at bounding box center [193, 405] width 197 height 39
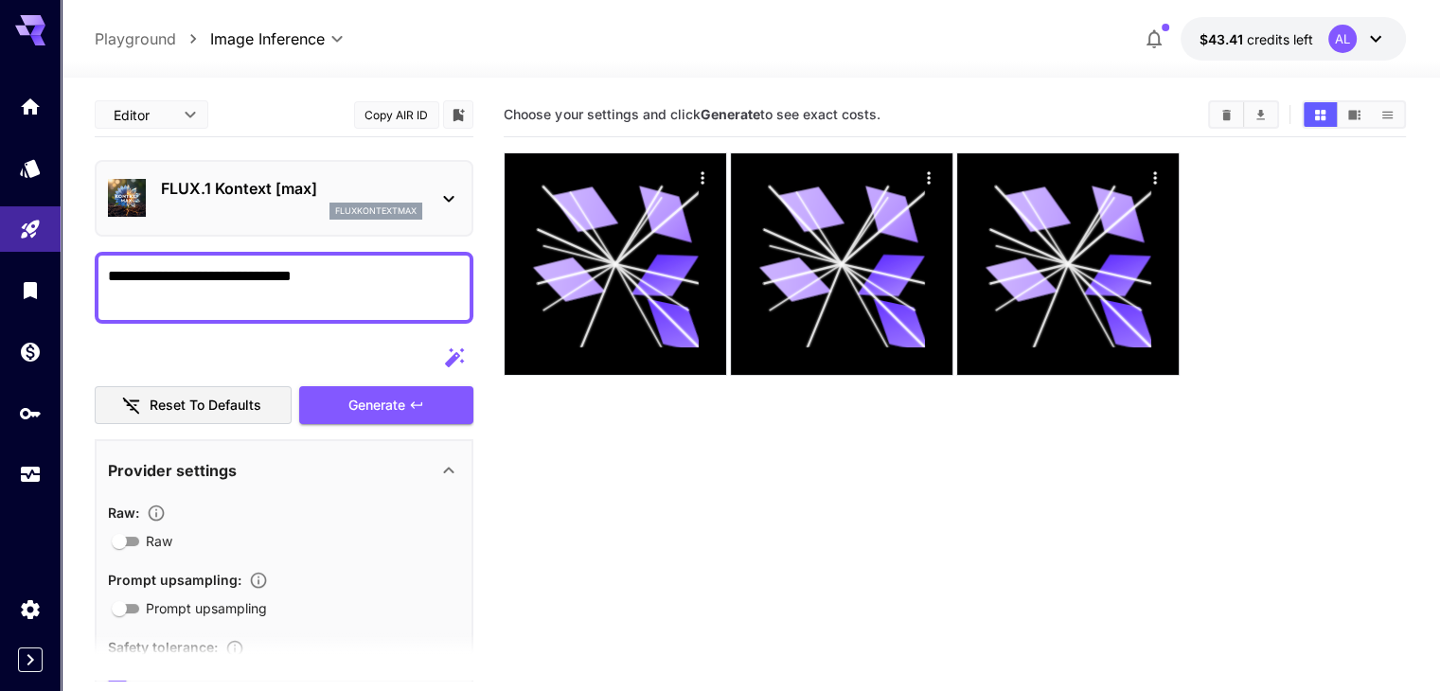
click at [211, 399] on button "Reset to defaults" at bounding box center [193, 405] width 197 height 39
click at [307, 400] on button "Generate" at bounding box center [386, 405] width 174 height 39
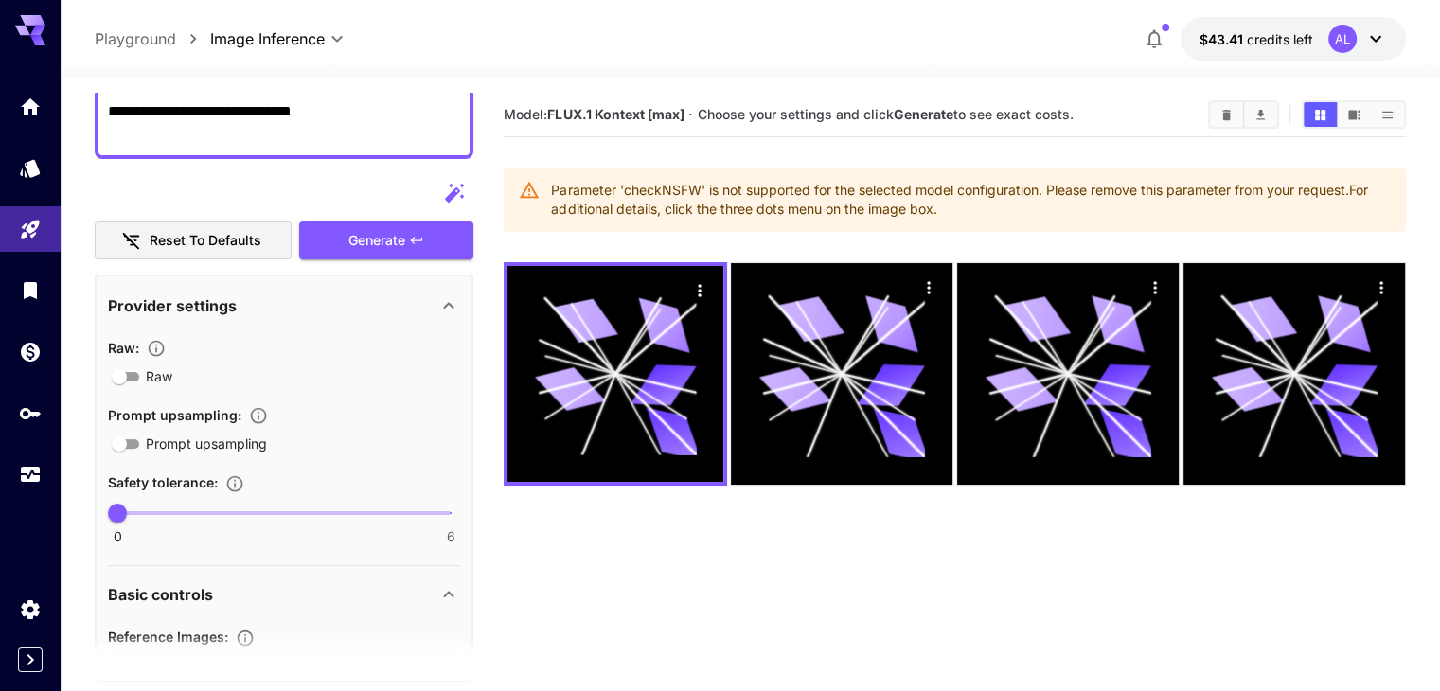
scroll to position [30, 0]
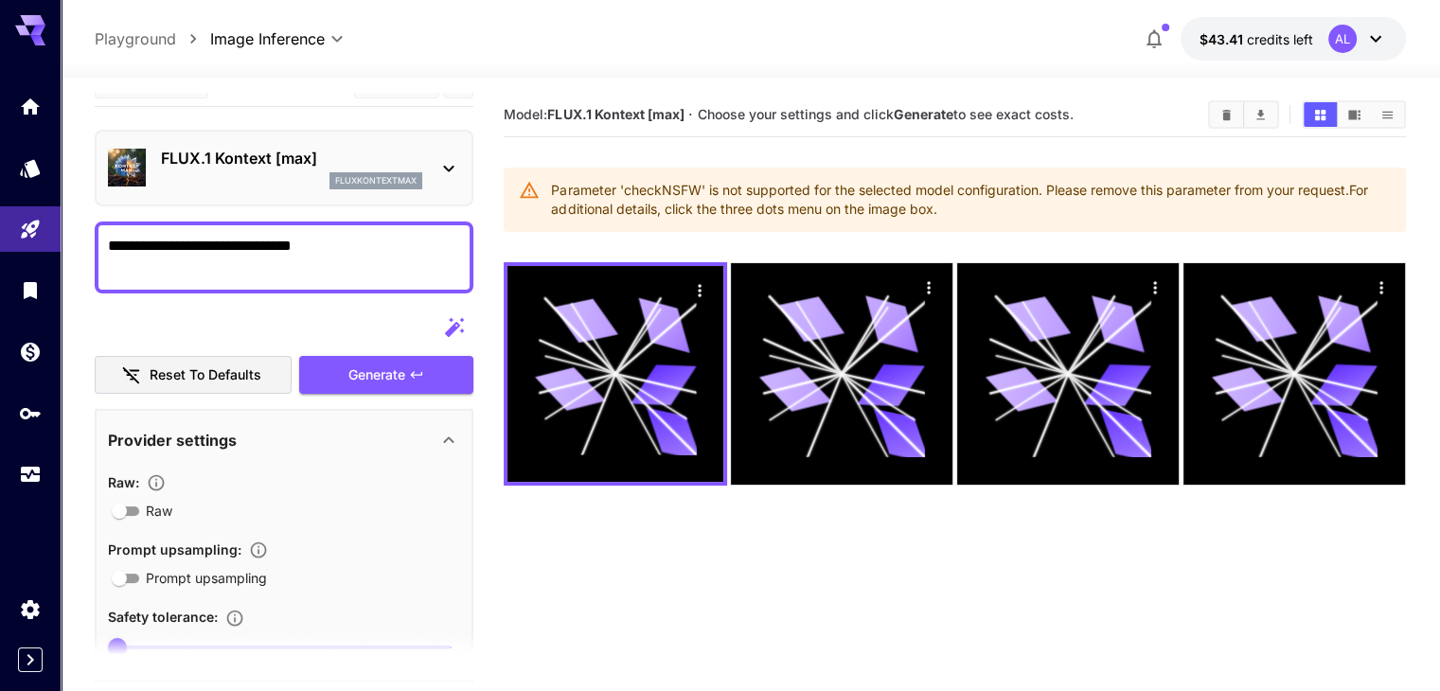
drag, startPoint x: 351, startPoint y: 251, endPoint x: 76, endPoint y: 247, distance: 275.5
click at [76, 247] on section "**********" at bounding box center [750, 459] width 1379 height 763
